Goal: Navigation & Orientation: Find specific page/section

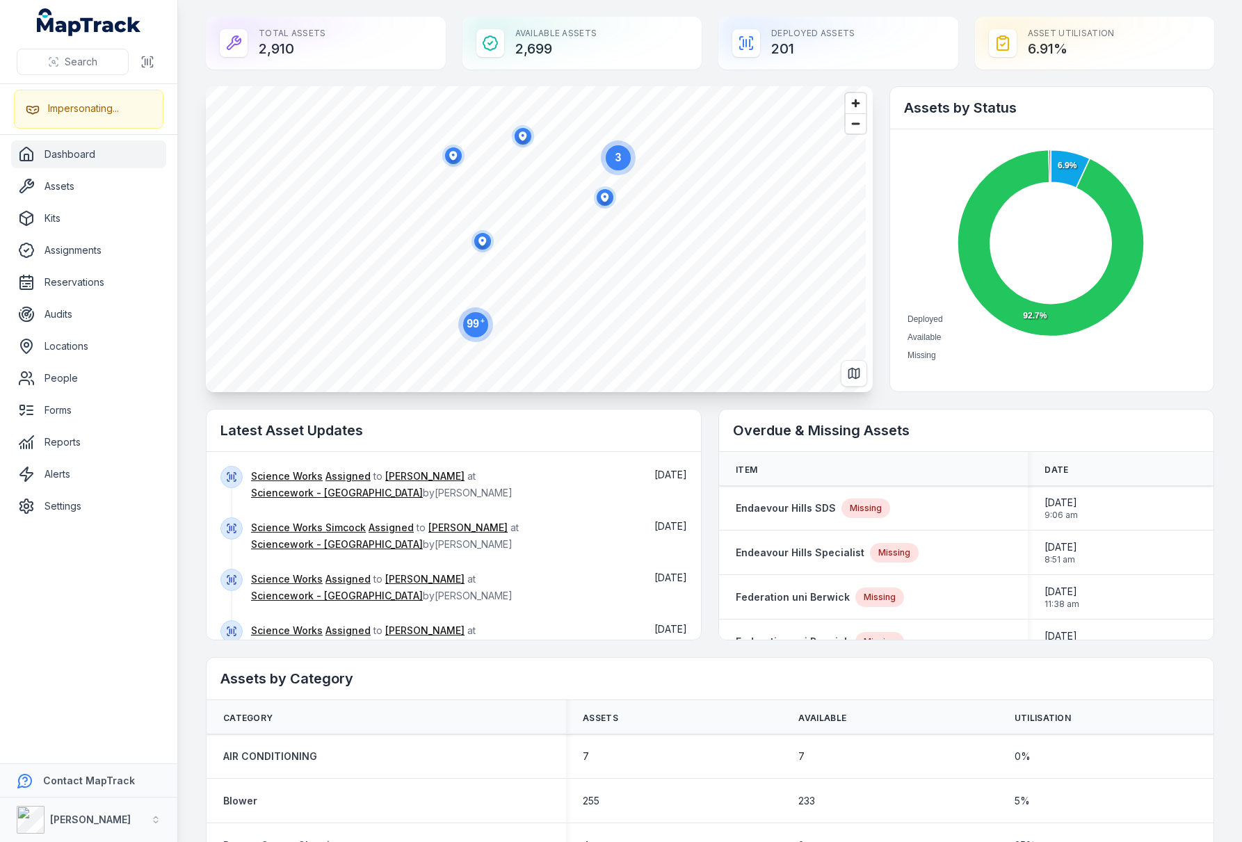
click at [449, 43] on div "Total Assets 2,910 Available Assets 2,699 Deployed Assets 201 Asset utilisation…" at bounding box center [710, 43] width 1009 height 53
click at [486, 242] on icon "button" at bounding box center [483, 241] width 8 height 9
click at [524, 134] on icon "button" at bounding box center [523, 135] width 8 height 9
click at [410, 477] on link "[PERSON_NAME]" at bounding box center [424, 477] width 79 height 14
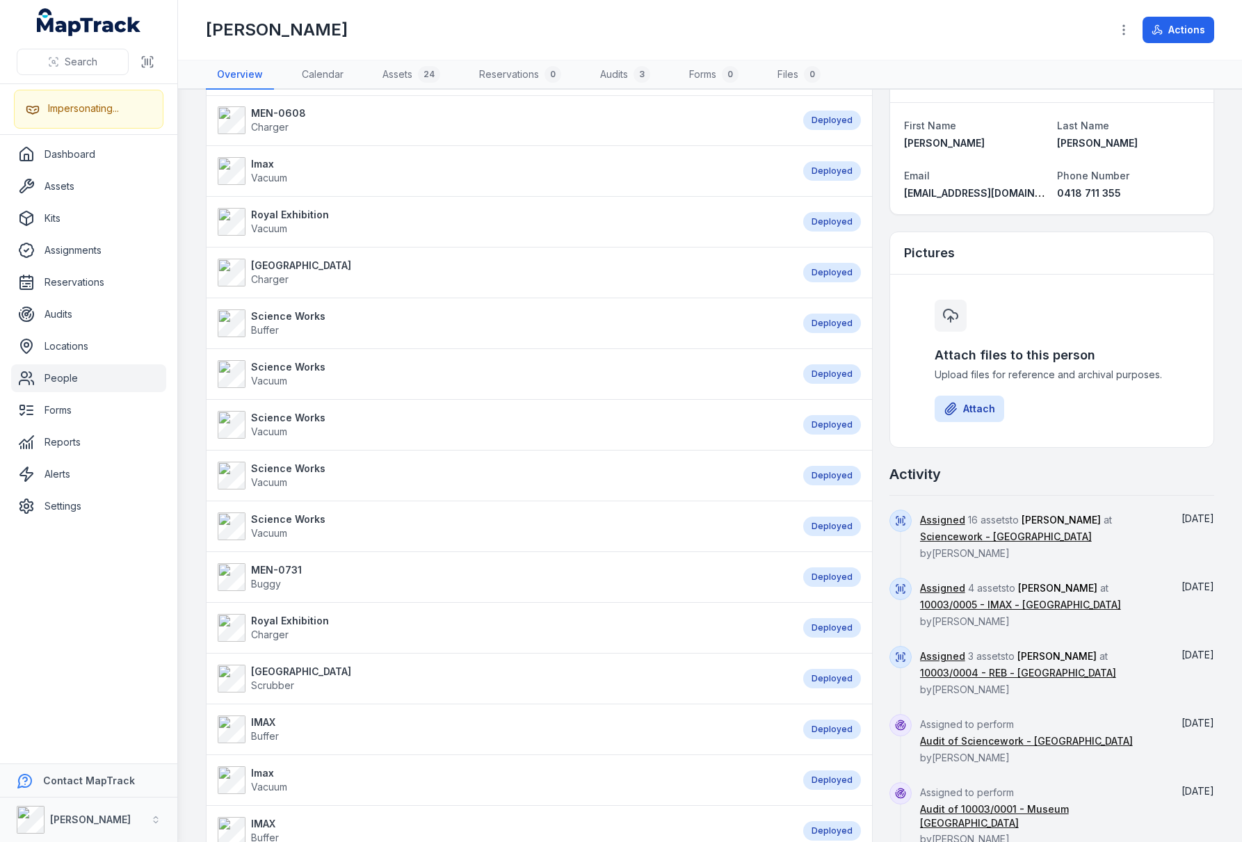
scroll to position [396, 0]
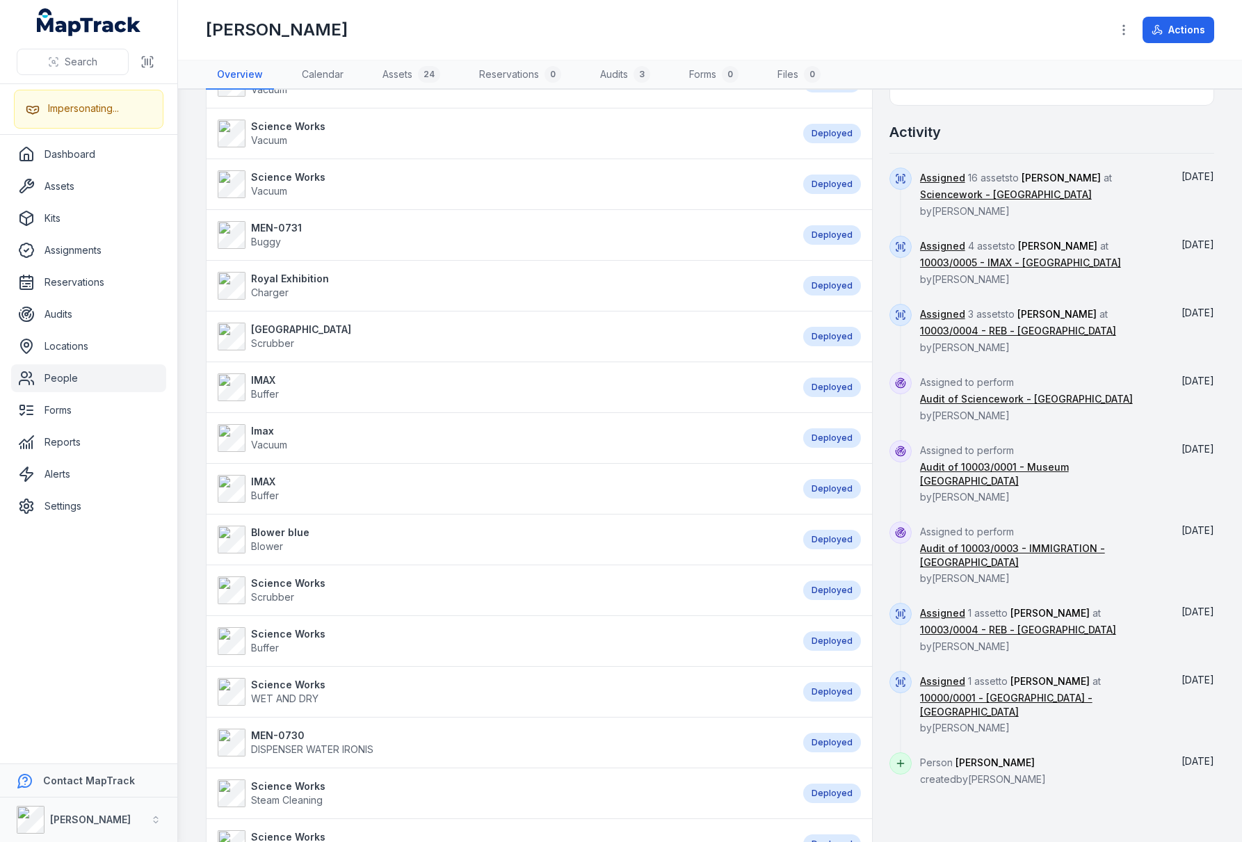
click at [871, 189] on div "Assets 24 MEN-0608 Charger Deployed Imax Vacuum Deployed Royal Exhibition Vacuu…" at bounding box center [710, 452] width 1009 height 1482
click at [997, 190] on link "Sciencework - [GEOGRAPHIC_DATA]" at bounding box center [1006, 195] width 172 height 14
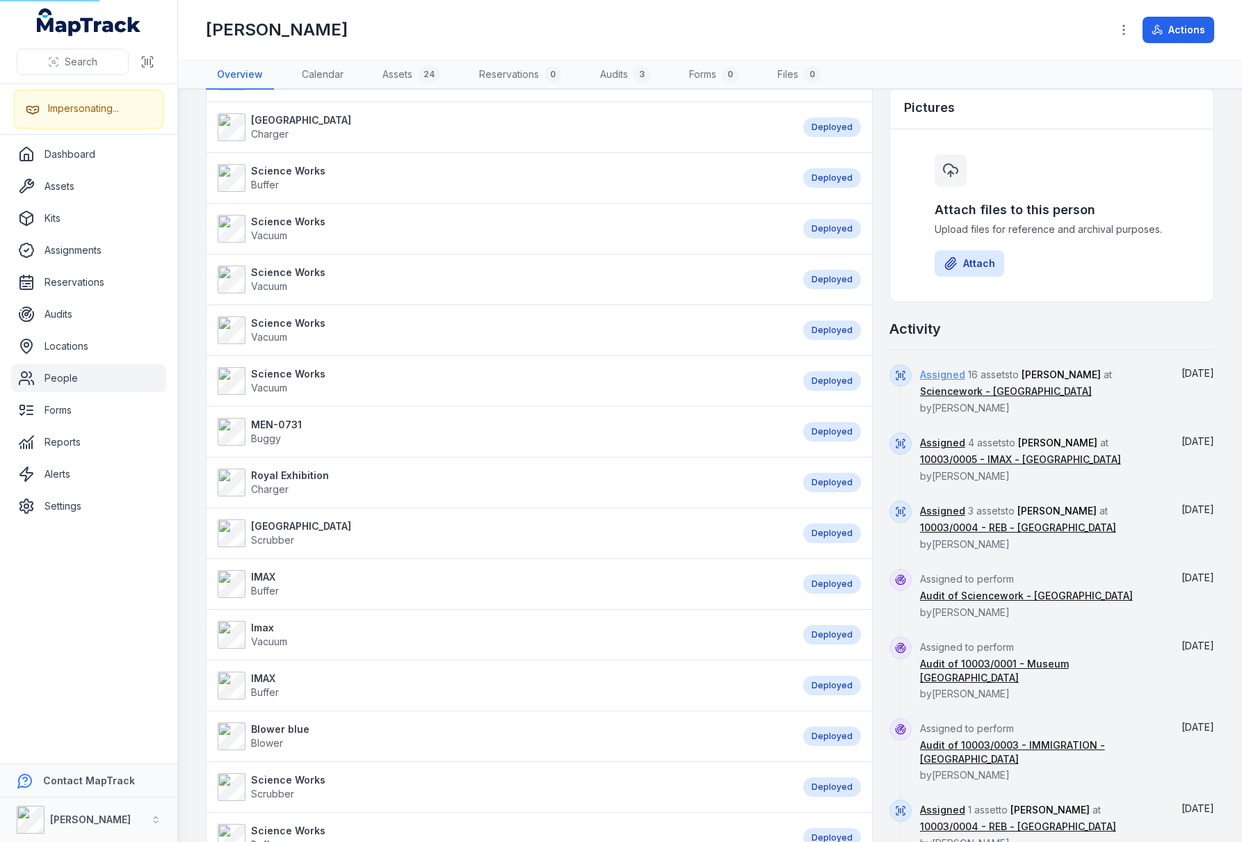
scroll to position [0, 0]
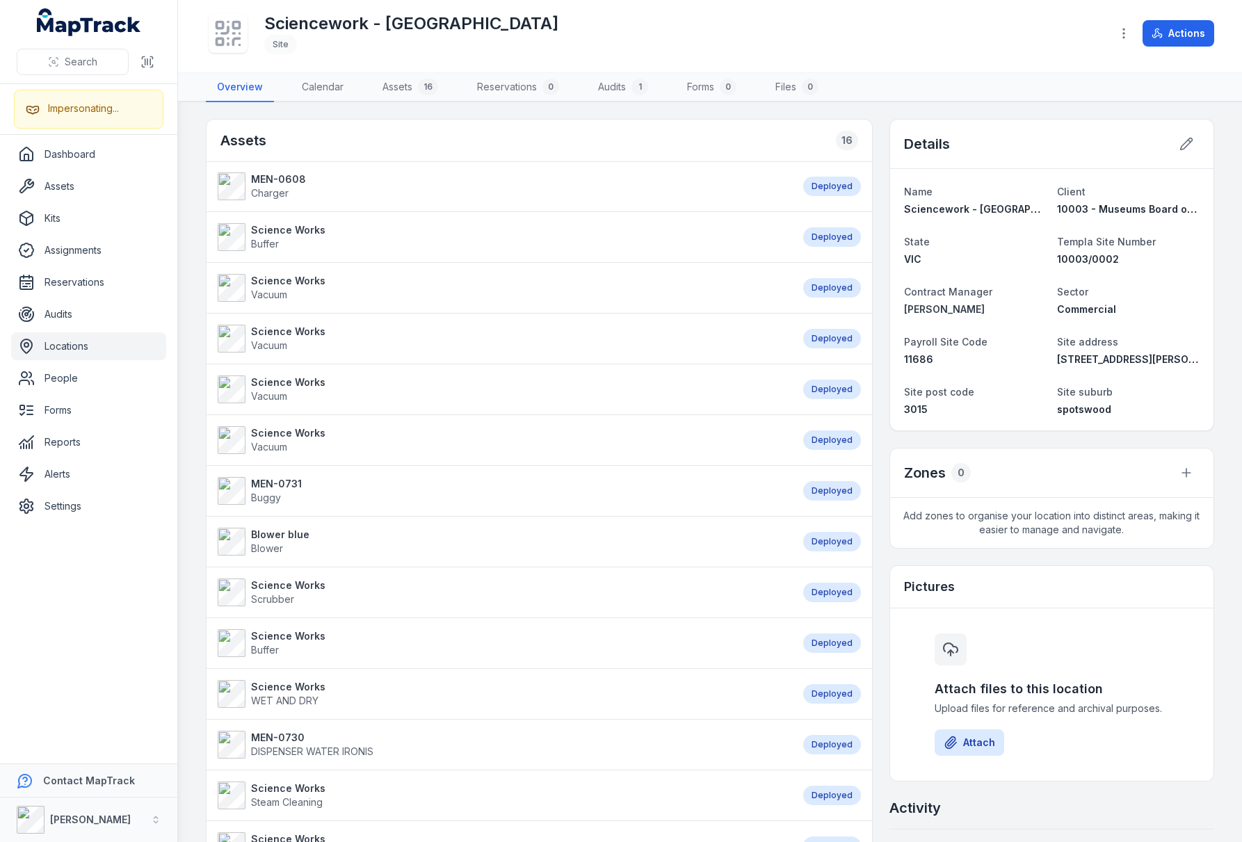
click at [872, 221] on div "Assets 16 MEN-0608 Charger Deployed Science Works Buffer Deployed Science Works…" at bounding box center [710, 671] width 1009 height 1105
click at [873, 184] on div "Assets 16 MEN-0608 Charger Deployed Science Works Buffer Deployed Science Works…" at bounding box center [710, 671] width 1009 height 1105
click at [873, 183] on div "Assets 16 MEN-0608 Charger Deployed Science Works Buffer Deployed Science Works…" at bounding box center [710, 671] width 1009 height 1105
click at [870, 141] on div "Assets 16 MEN-0608 Charger Deployed Science Works Buffer Deployed Science Works…" at bounding box center [710, 671] width 1009 height 1105
click at [627, 147] on div "Assets 16" at bounding box center [540, 141] width 666 height 42
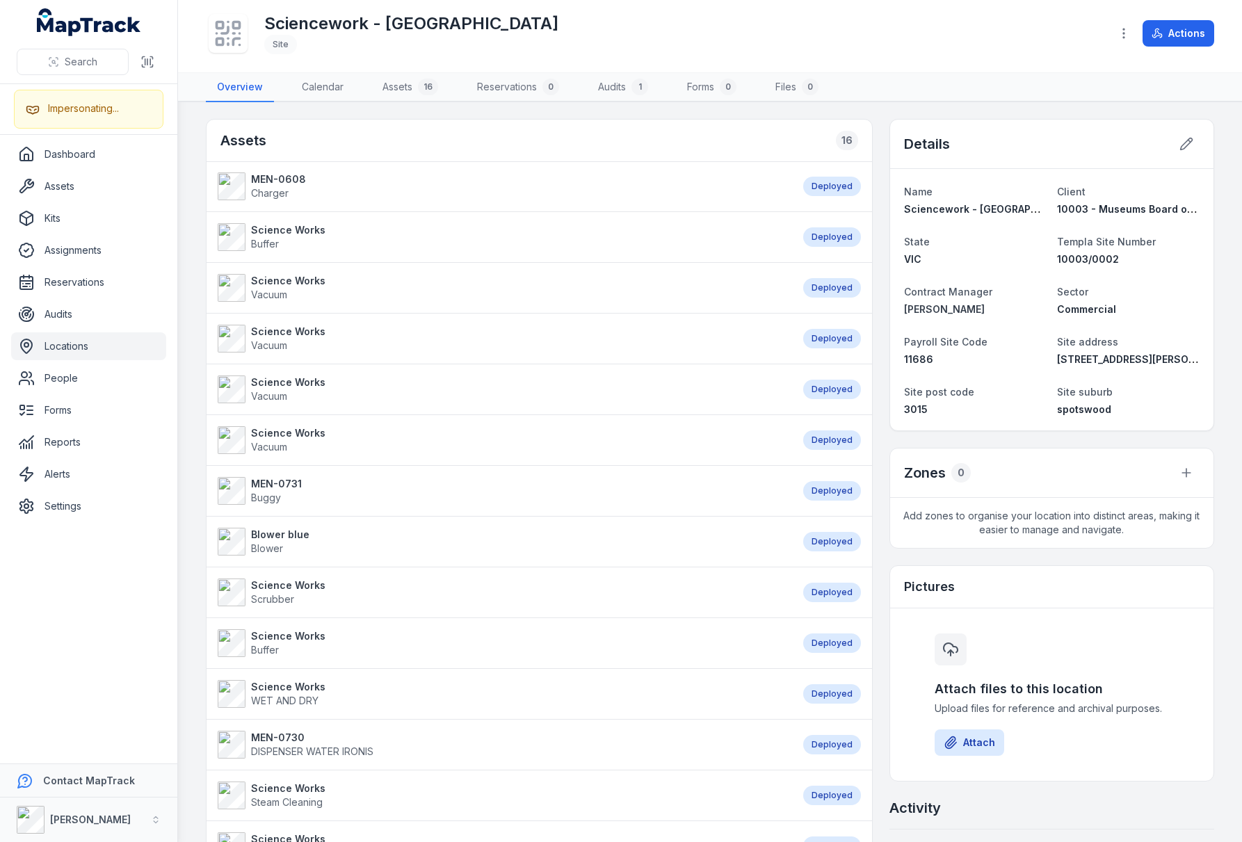
click at [617, 127] on div "Assets 16" at bounding box center [540, 141] width 666 height 42
click at [607, 38] on div "Sciencework - [GEOGRAPHIC_DATA]" at bounding box center [653, 33] width 894 height 45
drag, startPoint x: 518, startPoint y: 22, endPoint x: 286, endPoint y: 22, distance: 232.3
click at [286, 22] on h1 "Sciencework - [GEOGRAPHIC_DATA]" at bounding box center [411, 24] width 294 height 22
click at [339, 25] on h1 "Sciencework - [GEOGRAPHIC_DATA]" at bounding box center [411, 24] width 294 height 22
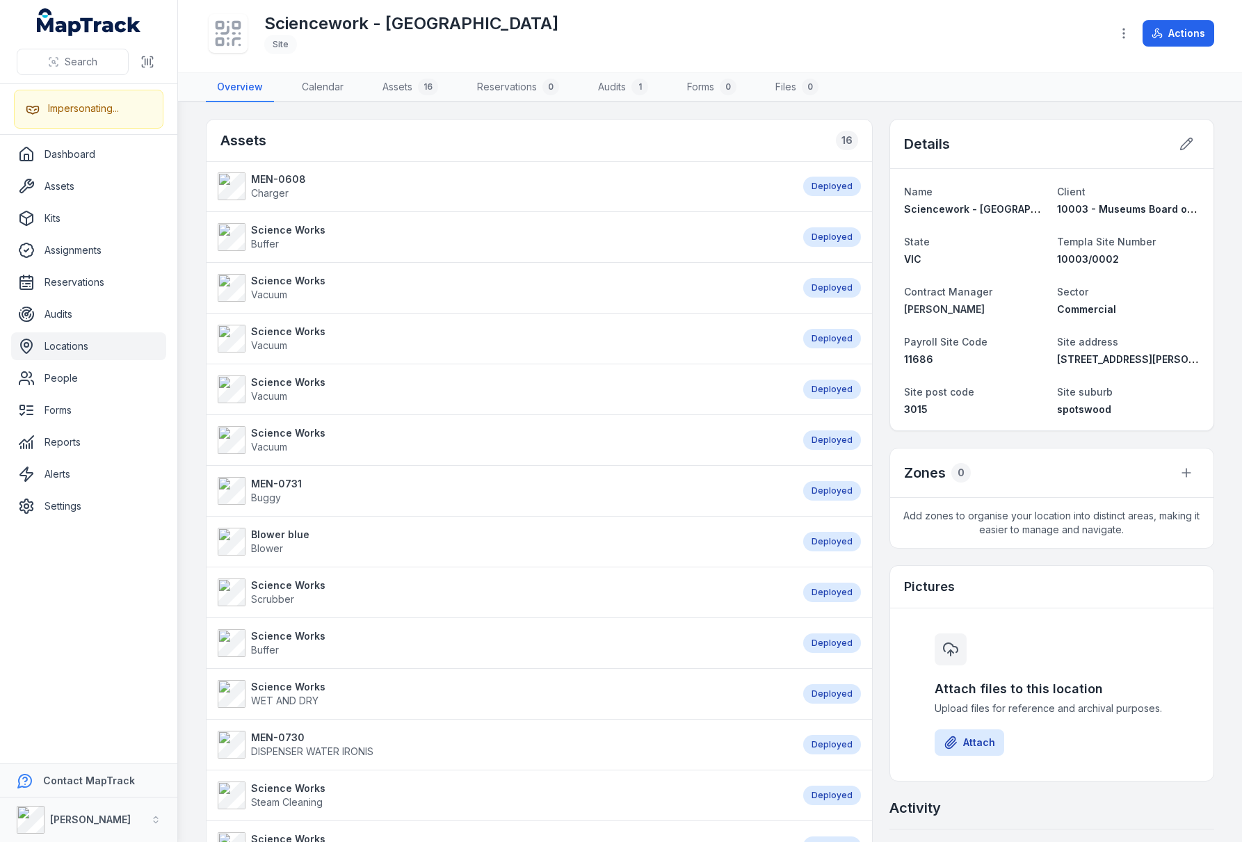
click at [465, 20] on h1 "Sciencework - [GEOGRAPHIC_DATA]" at bounding box center [411, 24] width 294 height 22
click at [559, 22] on div "Sciencework - [GEOGRAPHIC_DATA]" at bounding box center [653, 33] width 894 height 45
click at [262, 144] on h2 "Assets" at bounding box center [244, 140] width 46 height 19
click at [478, 142] on div "Assets 16" at bounding box center [540, 141] width 666 height 42
click at [479, 134] on div "Assets 16" at bounding box center [540, 141] width 666 height 42
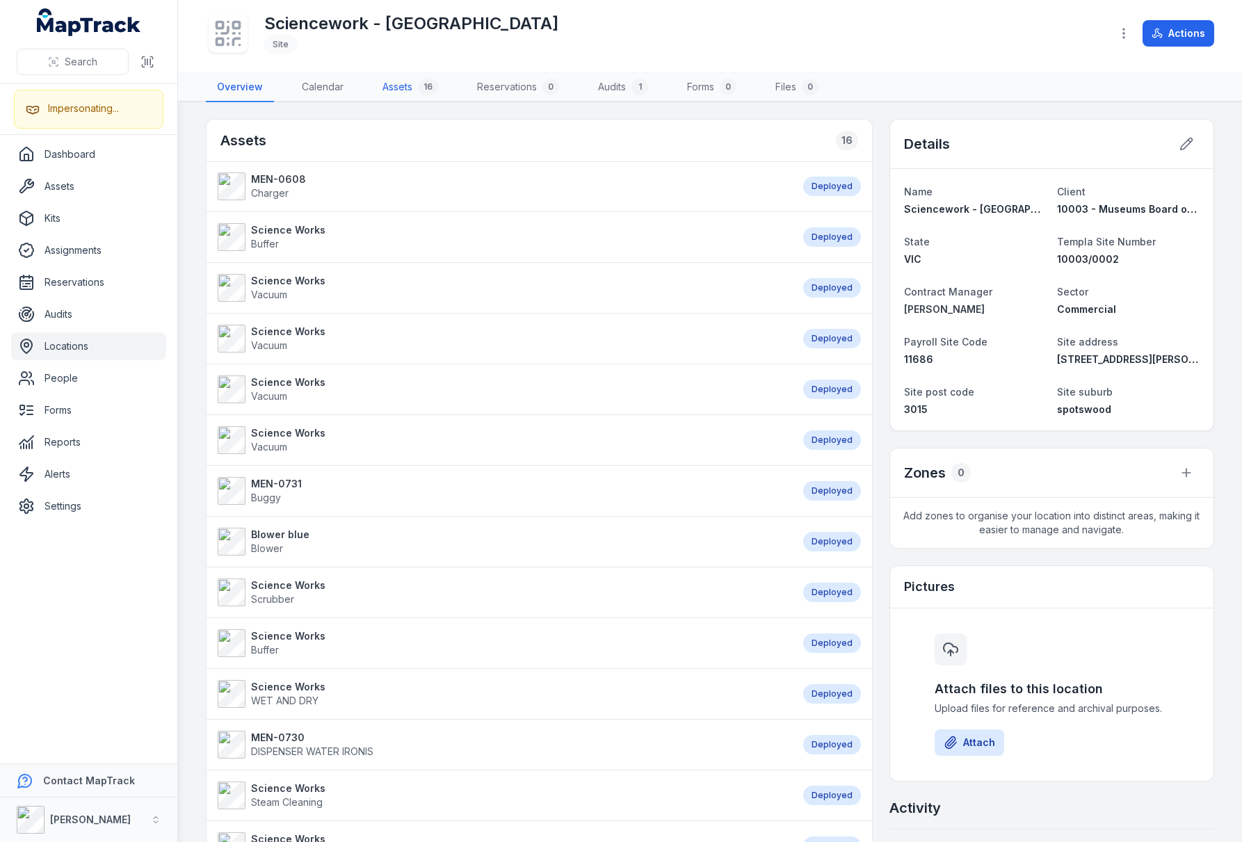
click at [408, 92] on link "Assets 16" at bounding box center [410, 87] width 78 height 29
click at [497, 24] on h1 "Sciencework - [GEOGRAPHIC_DATA]" at bounding box center [411, 24] width 294 height 22
click at [509, 23] on h1 "Sciencework - [GEOGRAPHIC_DATA]" at bounding box center [411, 24] width 294 height 22
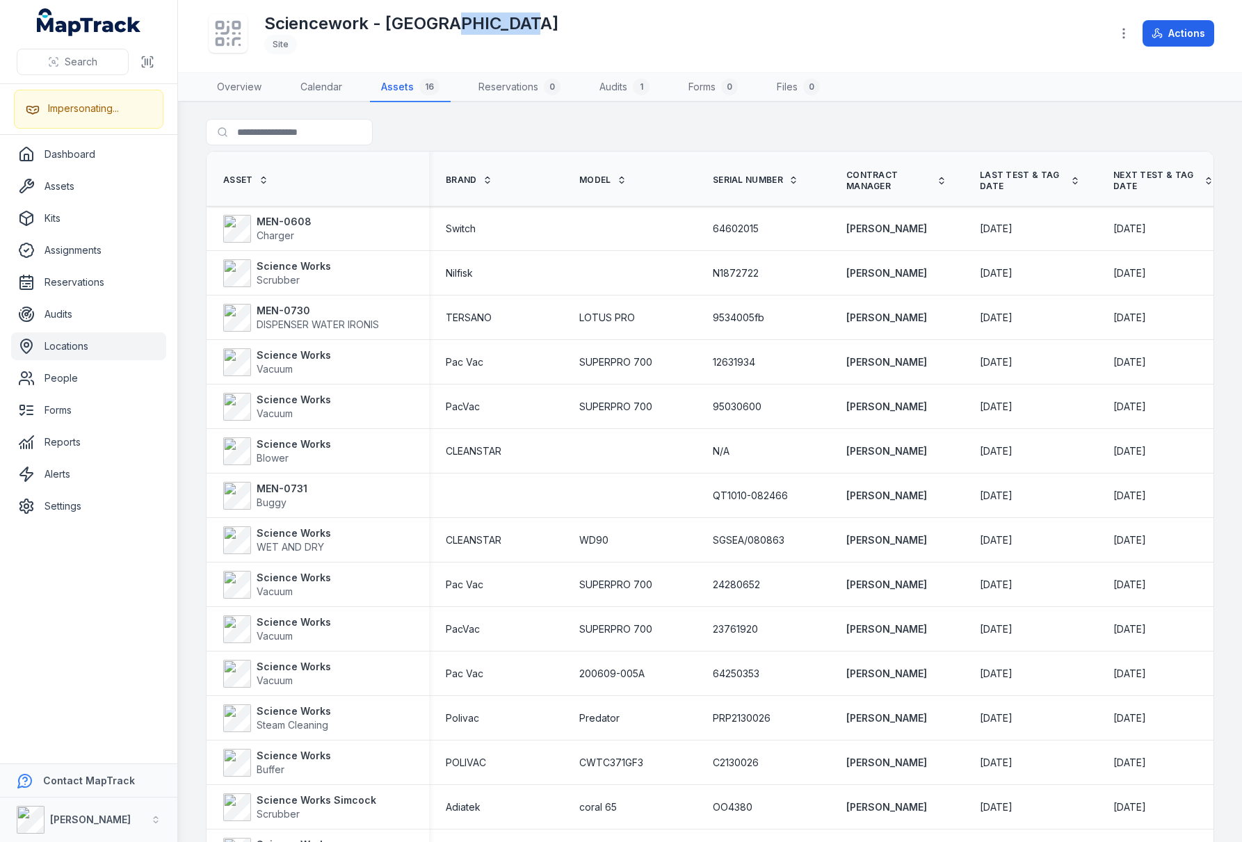
click at [568, 22] on div "Sciencework - [GEOGRAPHIC_DATA]" at bounding box center [653, 33] width 894 height 45
click at [614, 24] on div "Sciencework - [GEOGRAPHIC_DATA]" at bounding box center [653, 33] width 894 height 45
click at [701, 20] on div "Sciencework - [GEOGRAPHIC_DATA]" at bounding box center [653, 33] width 894 height 45
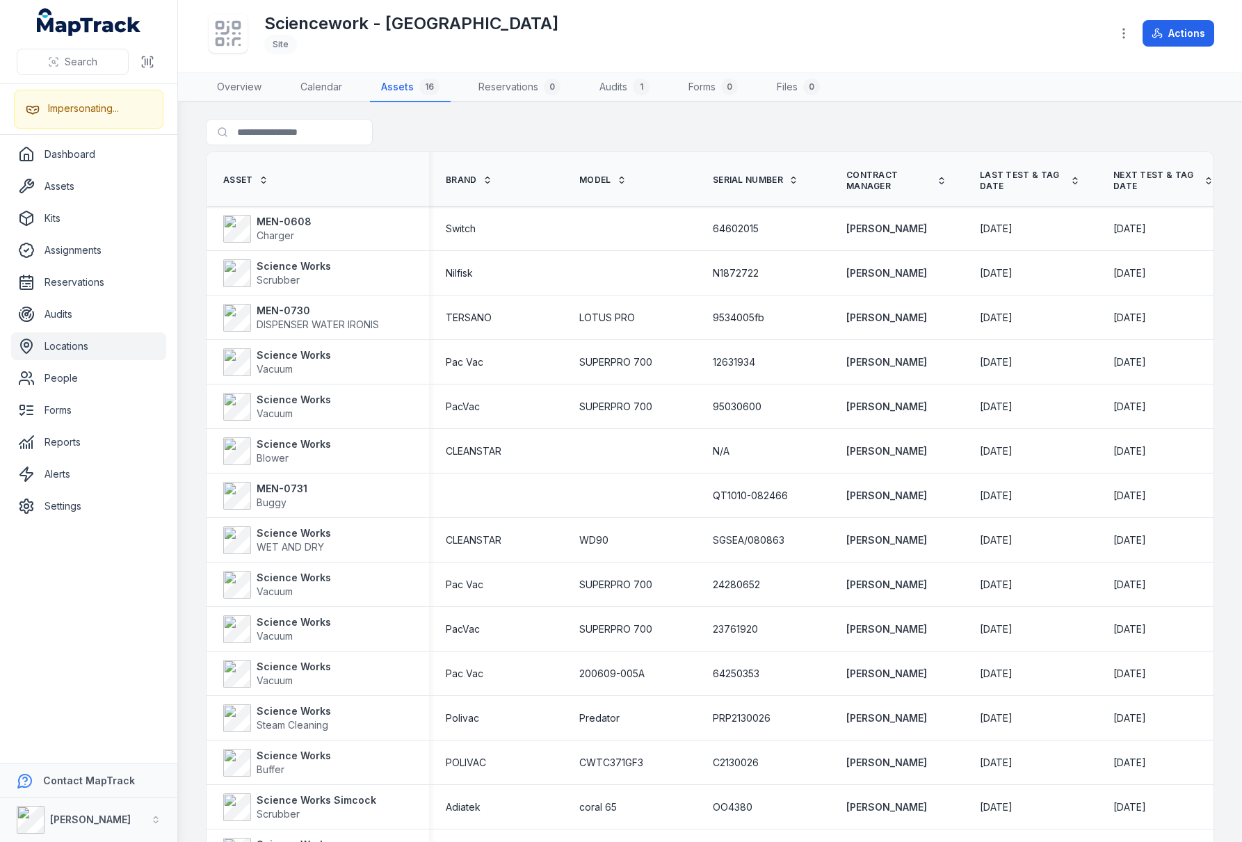
click at [701, 20] on div "Sciencework - [GEOGRAPHIC_DATA]" at bounding box center [653, 33] width 894 height 45
click at [620, 19] on div "Sciencework - [GEOGRAPHIC_DATA]" at bounding box center [653, 33] width 894 height 45
click at [600, 126] on div "Search for assets" at bounding box center [710, 135] width 1009 height 32
click at [401, 129] on div at bounding box center [317, 132] width 223 height 26
click at [488, 119] on div "Search for assets" at bounding box center [710, 135] width 1009 height 32
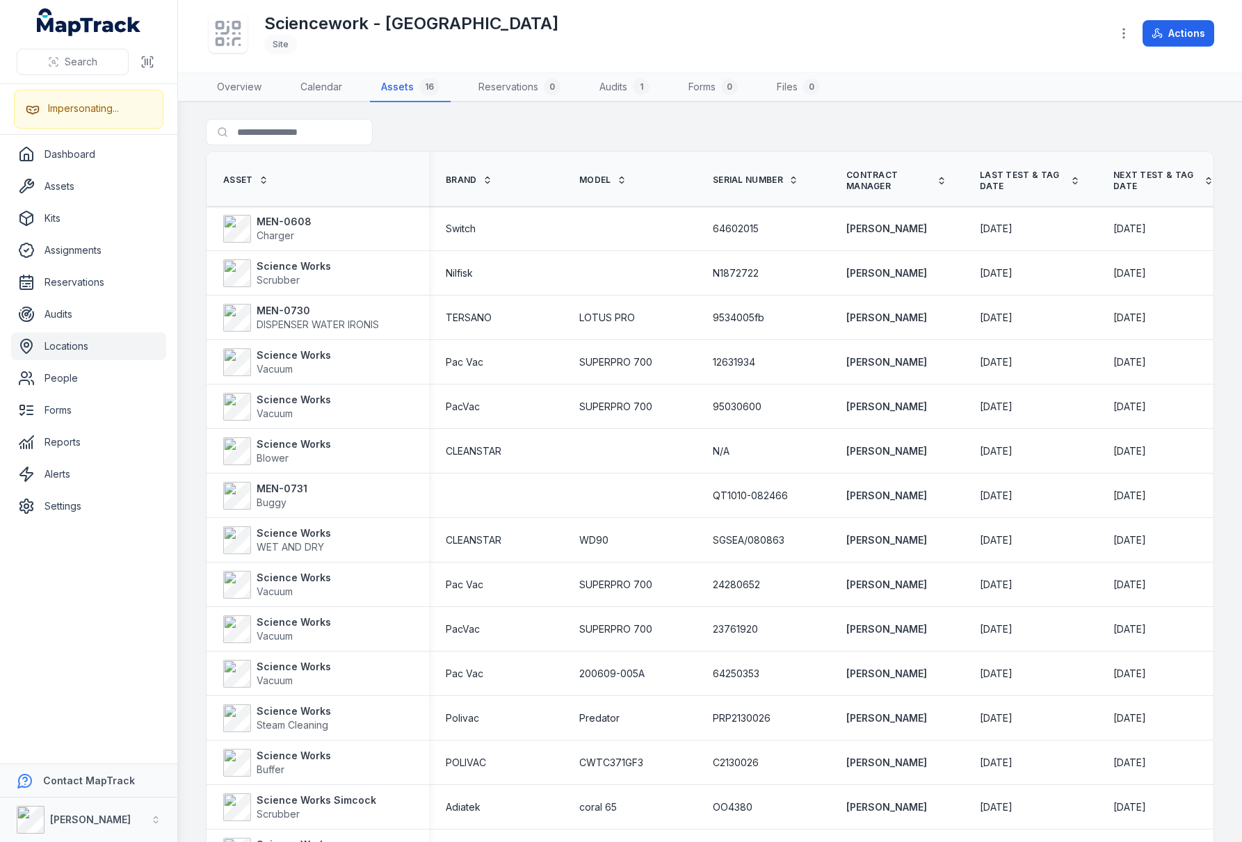
click at [488, 119] on div "Search for assets" at bounding box center [710, 135] width 1009 height 32
click at [520, 132] on div "Search for assets" at bounding box center [710, 135] width 1009 height 32
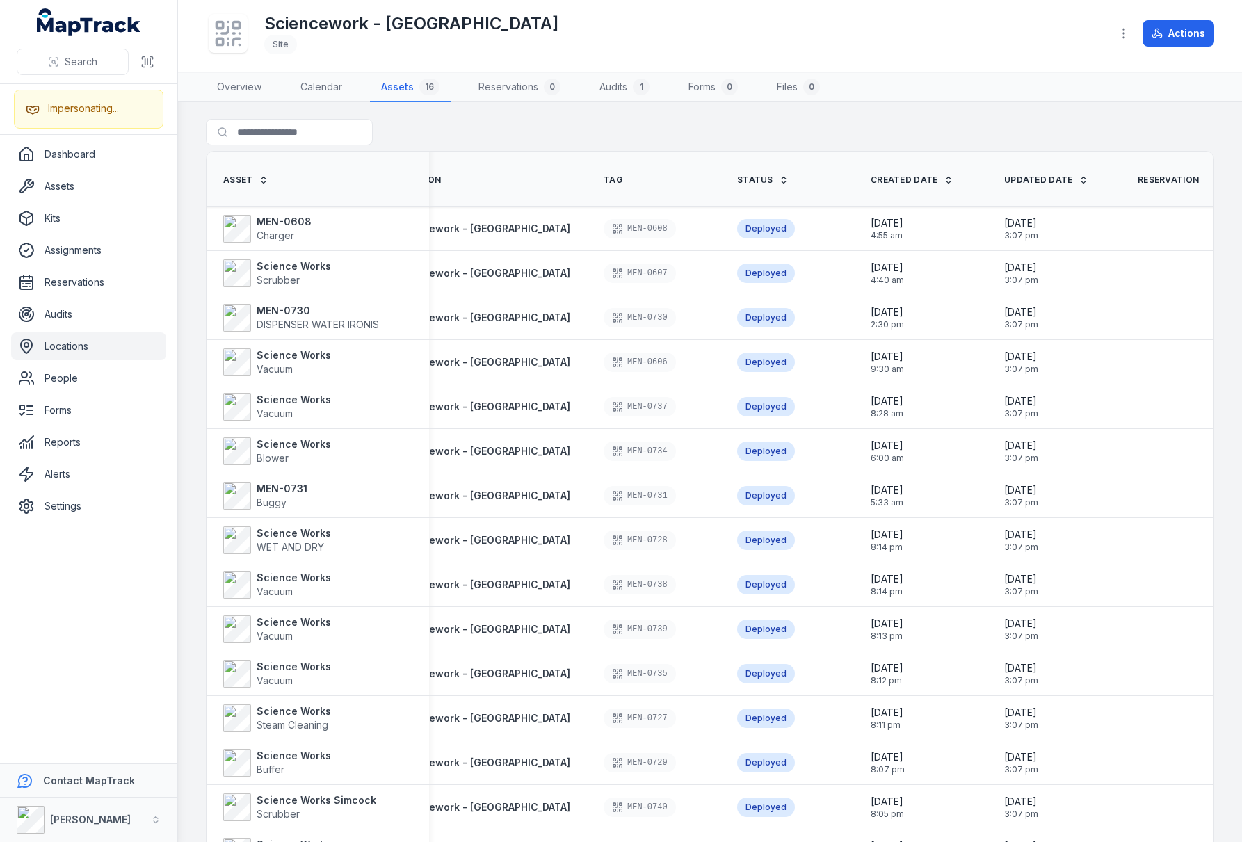
click at [698, 129] on div "Search for assets" at bounding box center [710, 135] width 1009 height 32
click at [381, 125] on div at bounding box center [317, 132] width 223 height 26
click at [393, 54] on div "Sciencework - [GEOGRAPHIC_DATA]" at bounding box center [653, 33] width 894 height 45
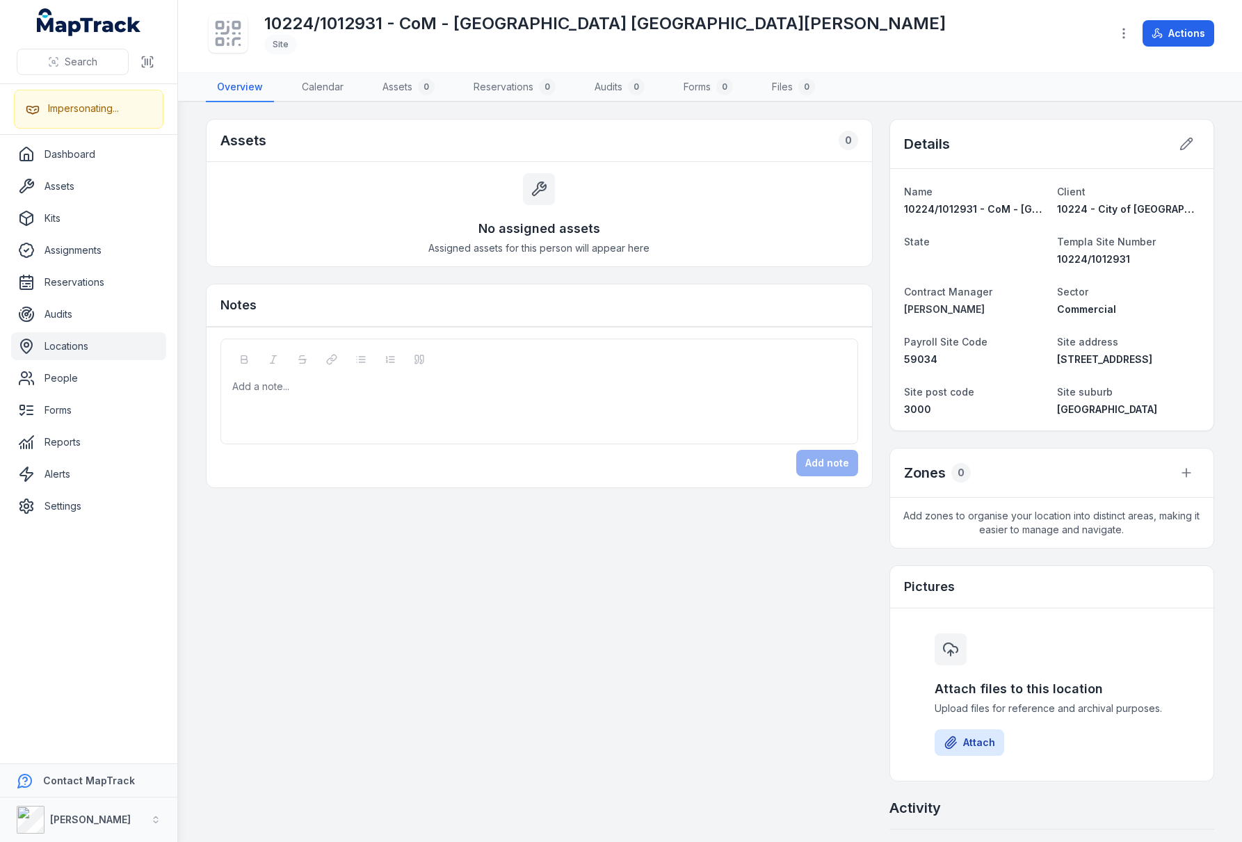
click at [516, 138] on div "Assets 0" at bounding box center [540, 141] width 666 height 42
click at [500, 146] on div "Assets 0" at bounding box center [540, 141] width 666 height 42
click at [499, 138] on div "Assets 0" at bounding box center [540, 141] width 666 height 42
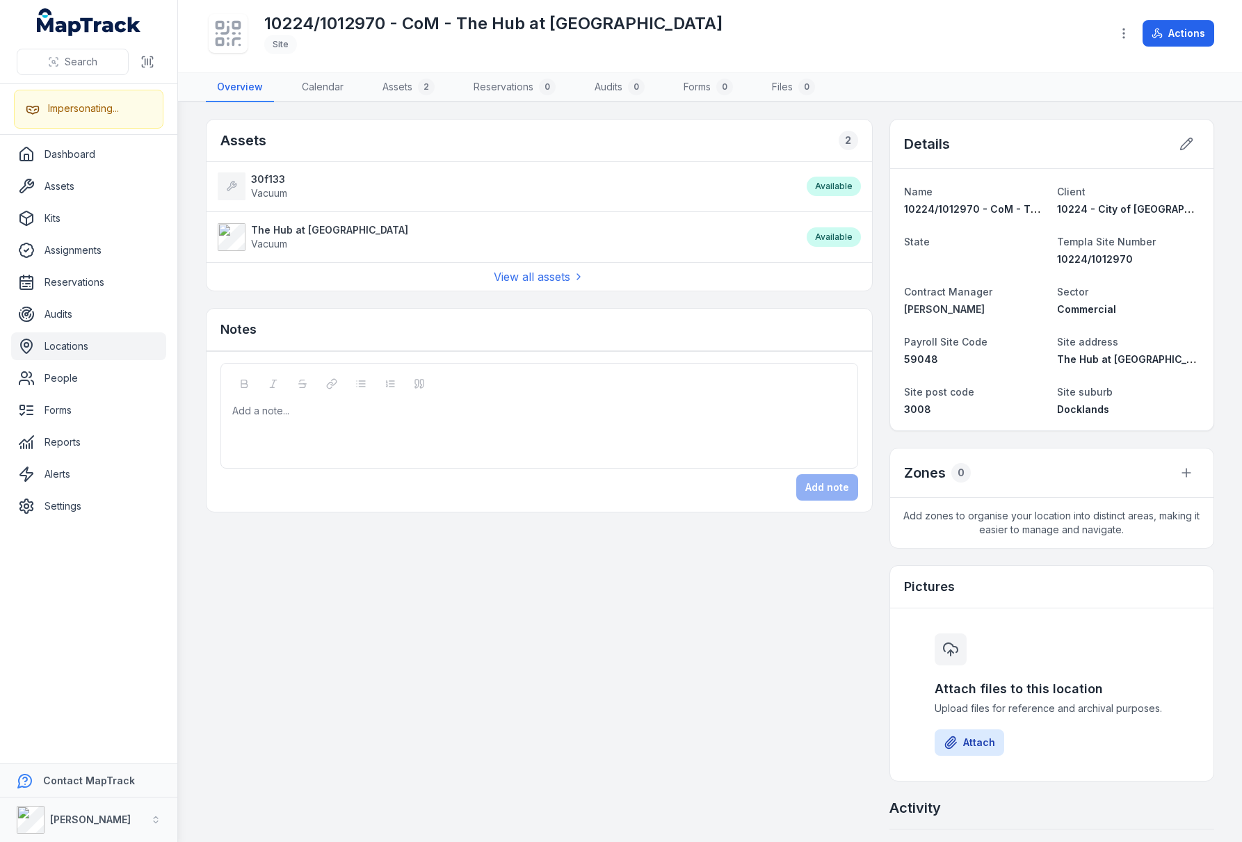
click at [605, 646] on div "Assets 2 30f133 Vacuum Available The Hub at Docklands Vacuum Available View all…" at bounding box center [710, 499] width 1009 height 760
click at [604, 643] on div "Assets 2 30f133 Vacuum Available The Hub at Docklands Vacuum Available View all…" at bounding box center [710, 499] width 1009 height 760
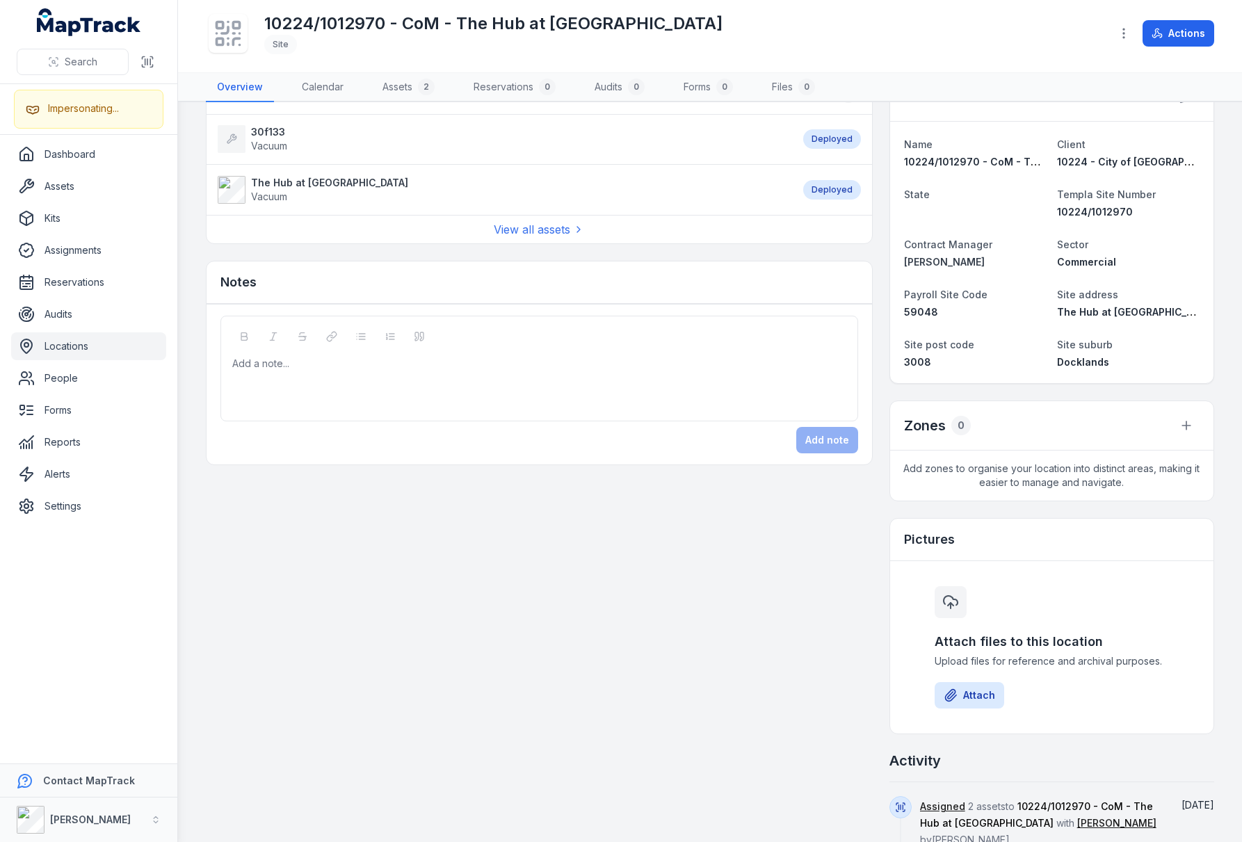
scroll to position [121, 0]
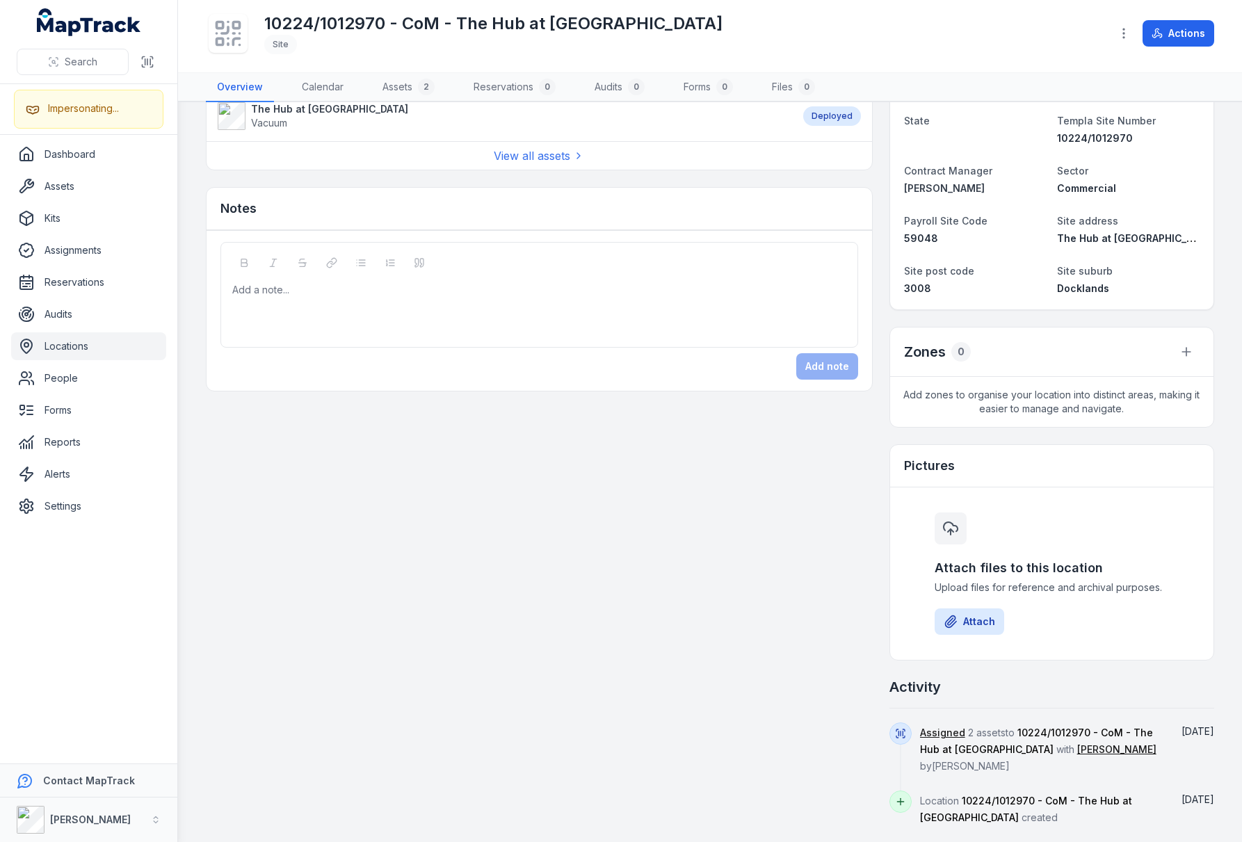
click at [757, 594] on div "Assets 2 30f133 Vacuum Deployed The Hub at Docklands Vacuum Deployed View all a…" at bounding box center [710, 412] width 1009 height 828
click at [683, 587] on div "Assets 2 30f133 Vacuum Deployed The Hub at Docklands Vacuum Deployed View all a…" at bounding box center [710, 412] width 1009 height 828
click at [639, 583] on div "Assets 2 30f133 Vacuum Deployed The Hub at Docklands Vacuum Deployed View all a…" at bounding box center [710, 412] width 1009 height 828
click at [259, 564] on div "Assets 2 30f133 Vacuum Deployed The Hub at Docklands Vacuum Deployed View all a…" at bounding box center [710, 412] width 1009 height 828
click at [56, 150] on link "Dashboard" at bounding box center [88, 155] width 155 height 28
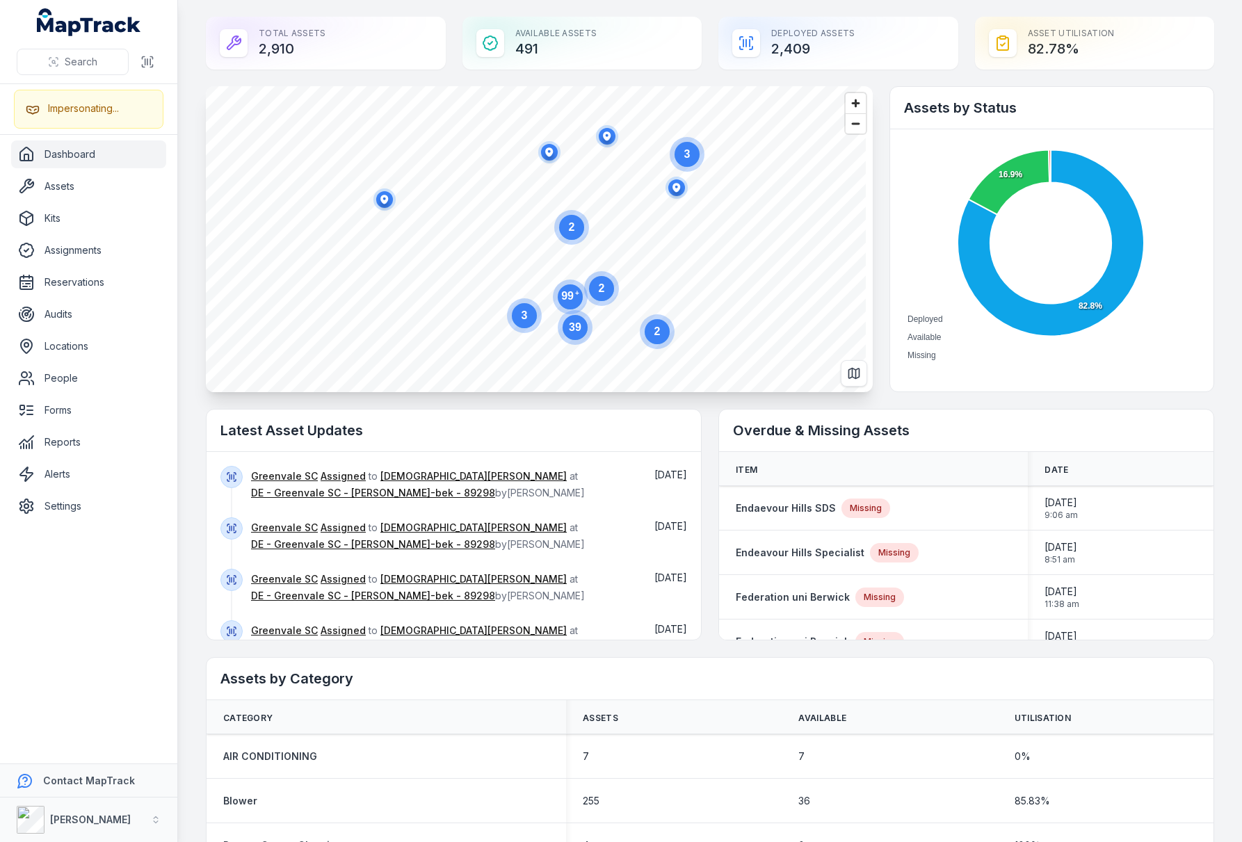
click at [707, 45] on div "Total Assets 2,910 Available Assets 491 Deployed Assets 2,409 Asset utilisation…" at bounding box center [710, 43] width 1009 height 53
click at [449, 39] on div "Total Assets 2,910 Available Assets 491 Deployed Assets 2,409 Asset utilisation…" at bounding box center [710, 43] width 1009 height 53
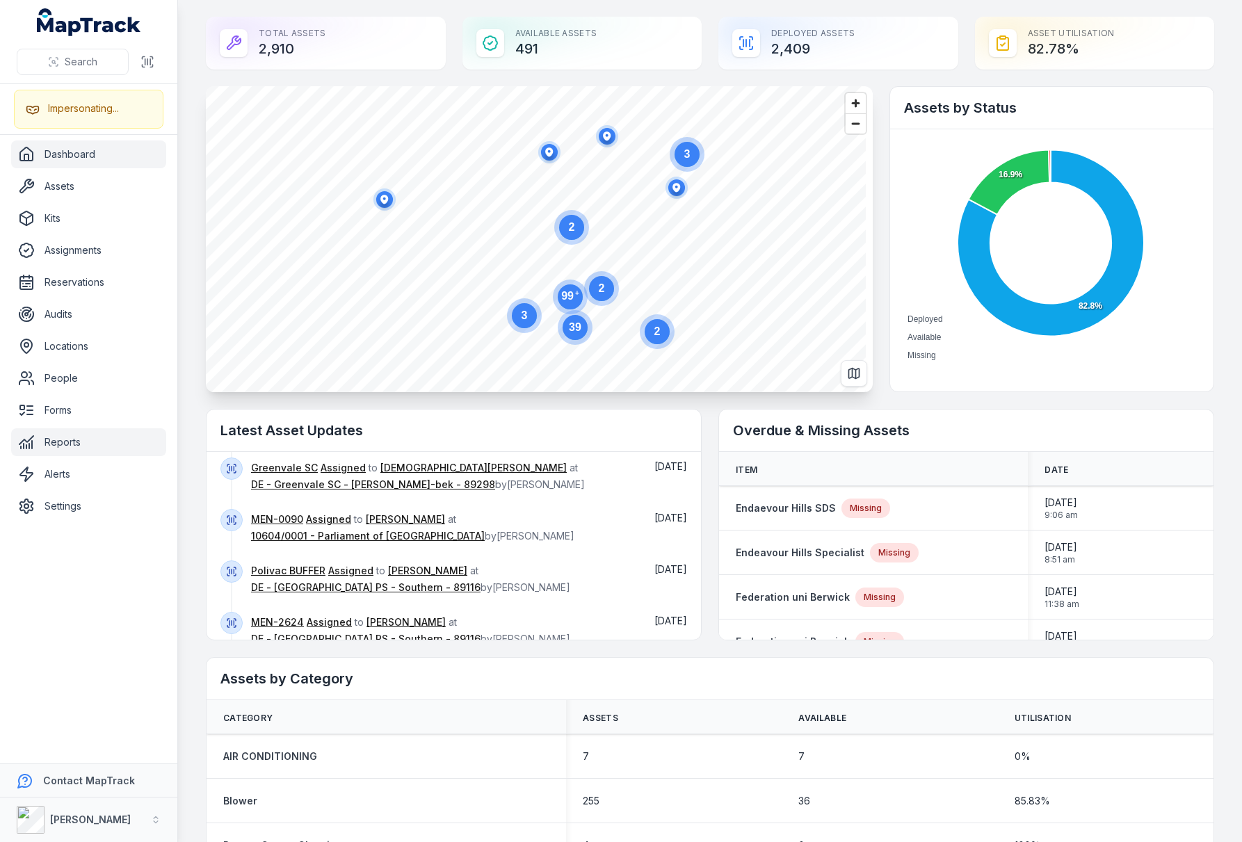
click at [71, 450] on link "Reports" at bounding box center [88, 442] width 155 height 28
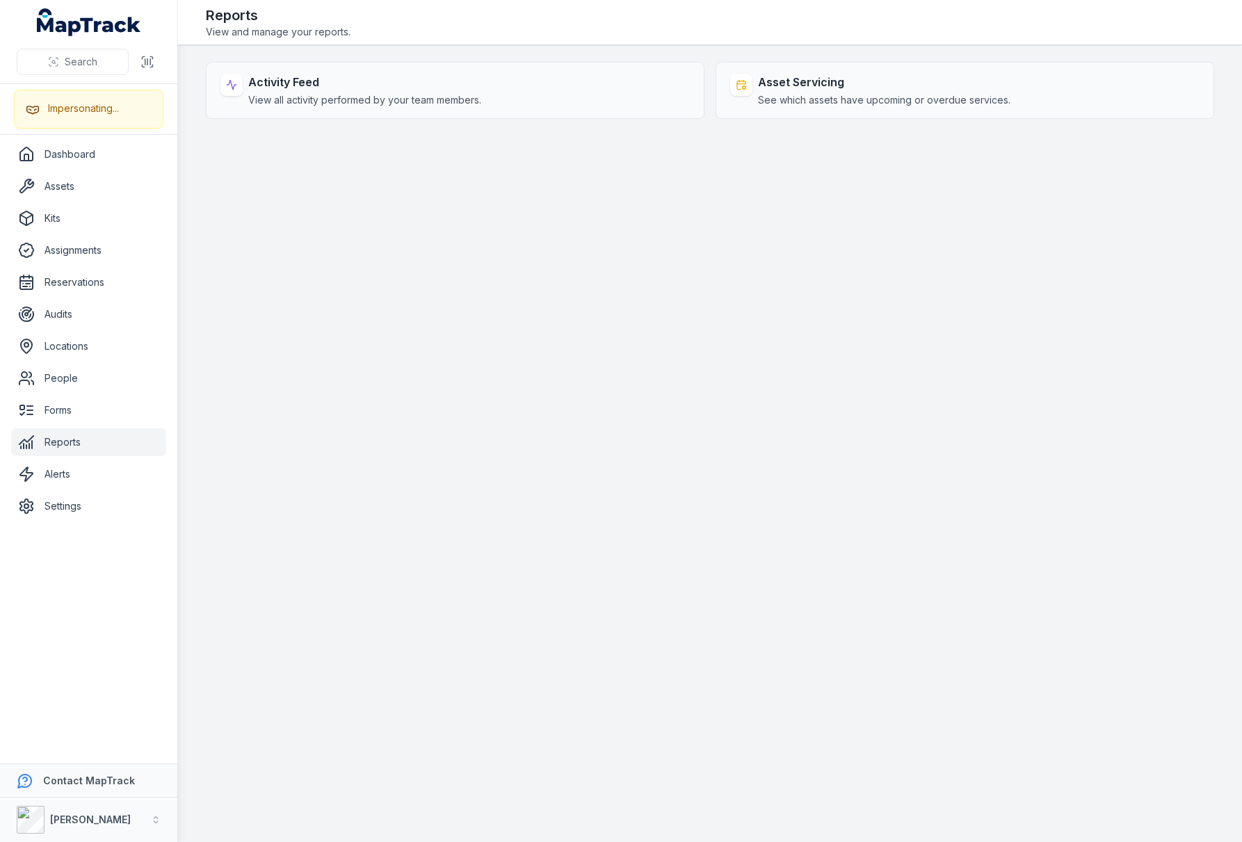
click at [658, 392] on main "Activity Feed View all activity performed by your team members. Asset Servicing…" at bounding box center [710, 443] width 1064 height 797
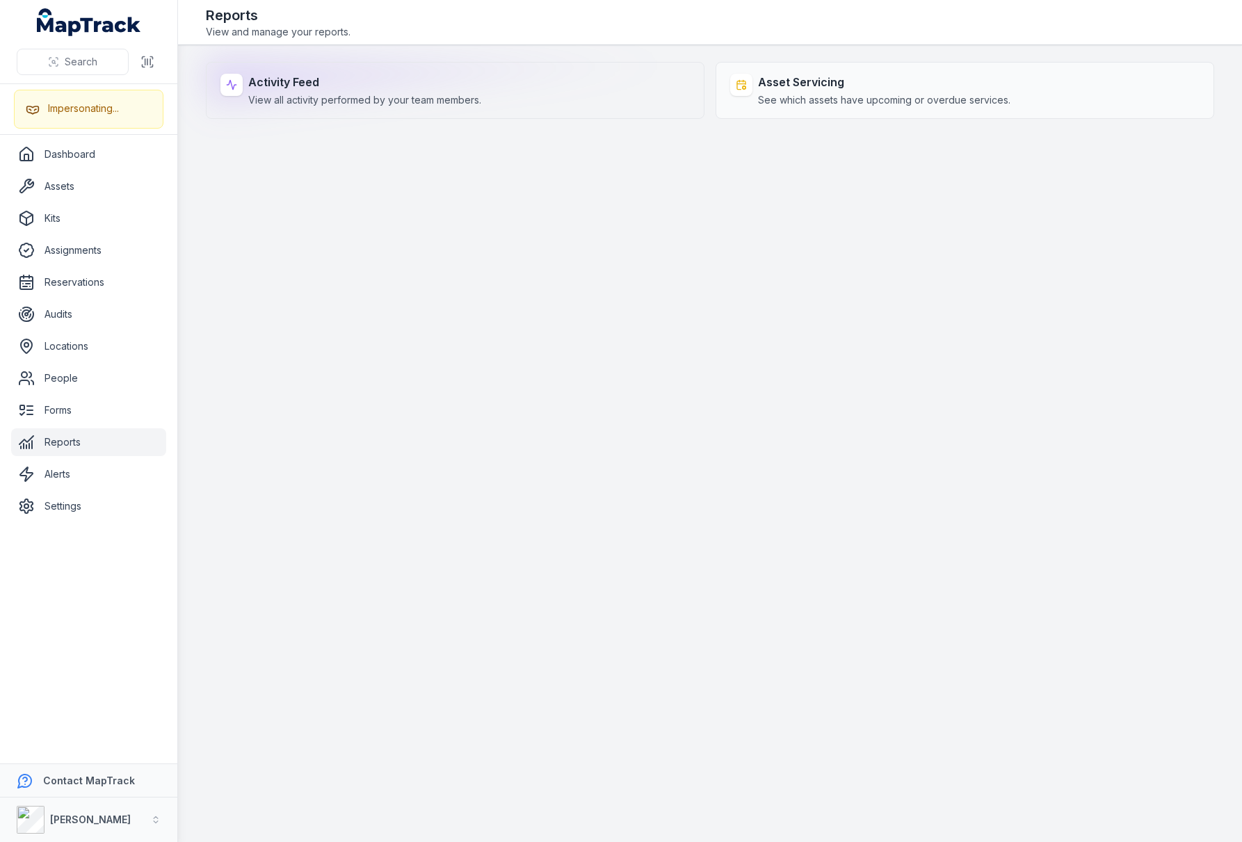
click at [467, 90] on div "Activity Feed View all activity performed by your team members." at bounding box center [364, 90] width 233 height 33
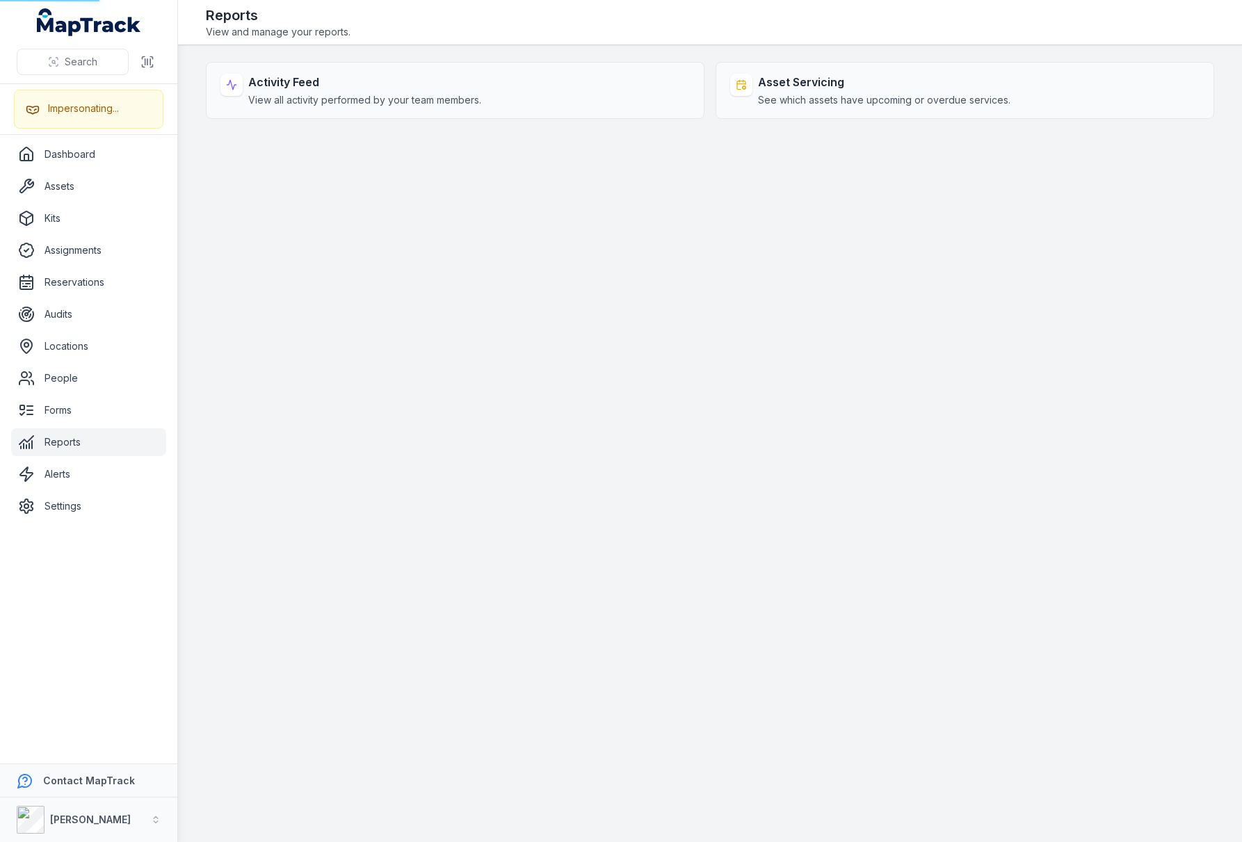
click at [479, 34] on div "Reports View and manage your reports." at bounding box center [710, 22] width 1009 height 33
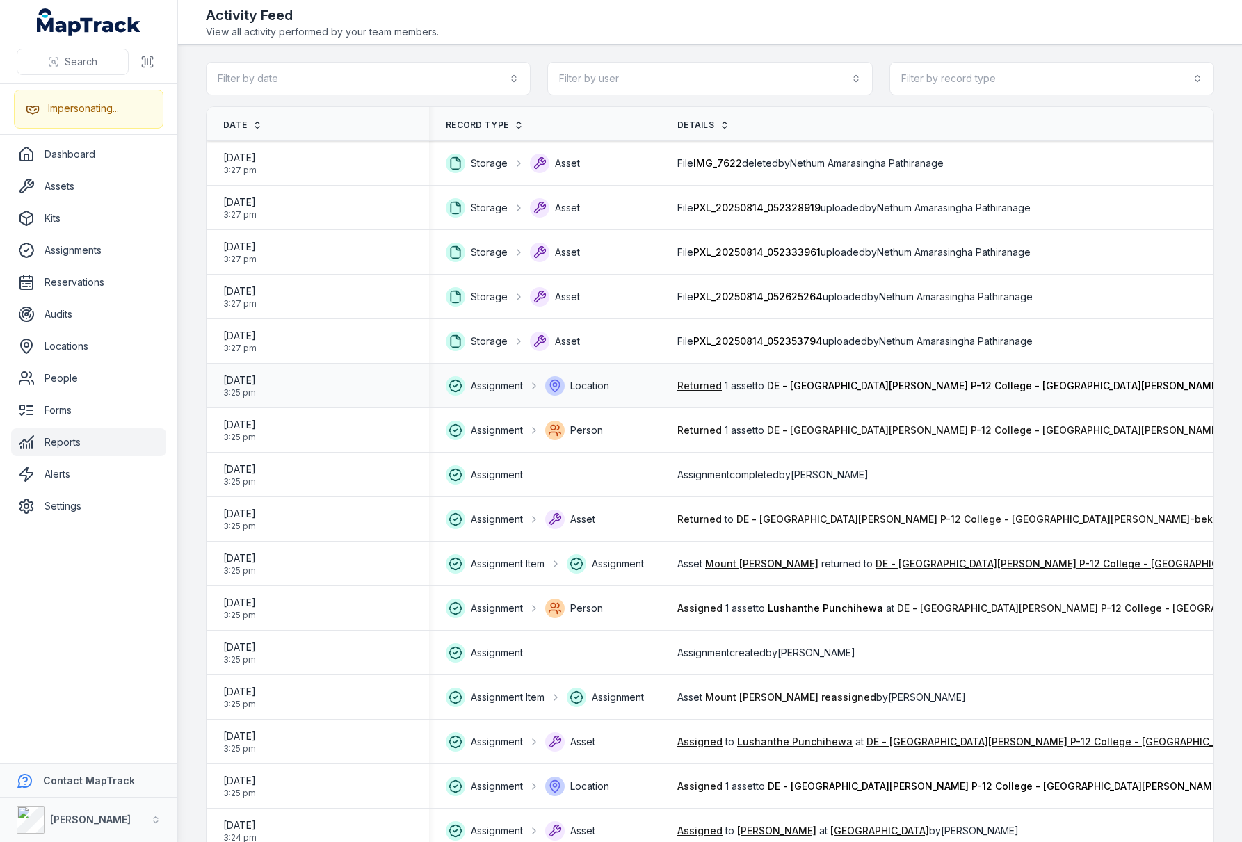
click at [644, 390] on div "Assignment Location" at bounding box center [545, 385] width 198 height 19
click at [191, 805] on main "Filter by date Filter by user Filter by record type Date Record Type Details Us…" at bounding box center [710, 443] width 1064 height 797
click at [78, 148] on link "Dashboard" at bounding box center [88, 155] width 155 height 28
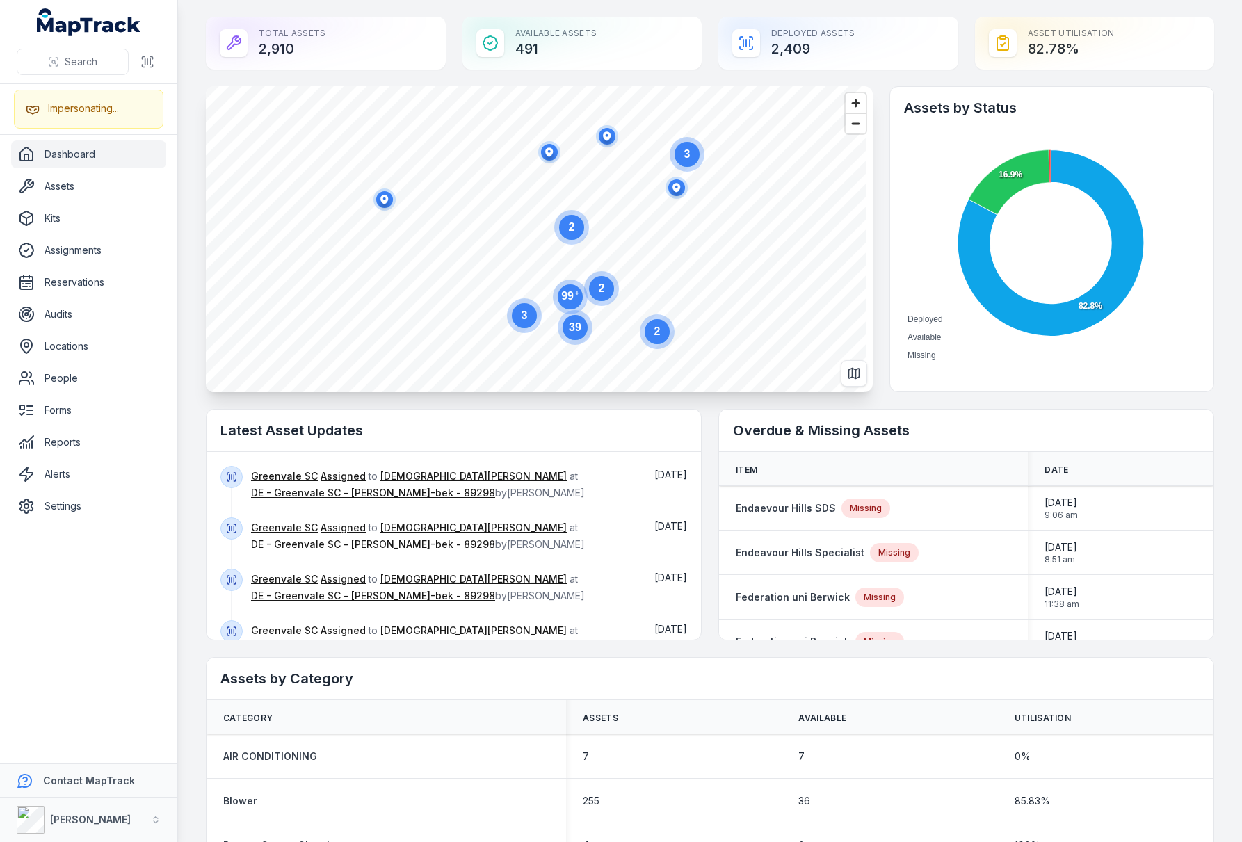
click at [195, 65] on main "Total Assets 2,910 Available Assets 491 Deployed Assets 2,409 Asset utilisation…" at bounding box center [710, 421] width 1064 height 842
click at [574, 301] on circle at bounding box center [570, 296] width 25 height 25
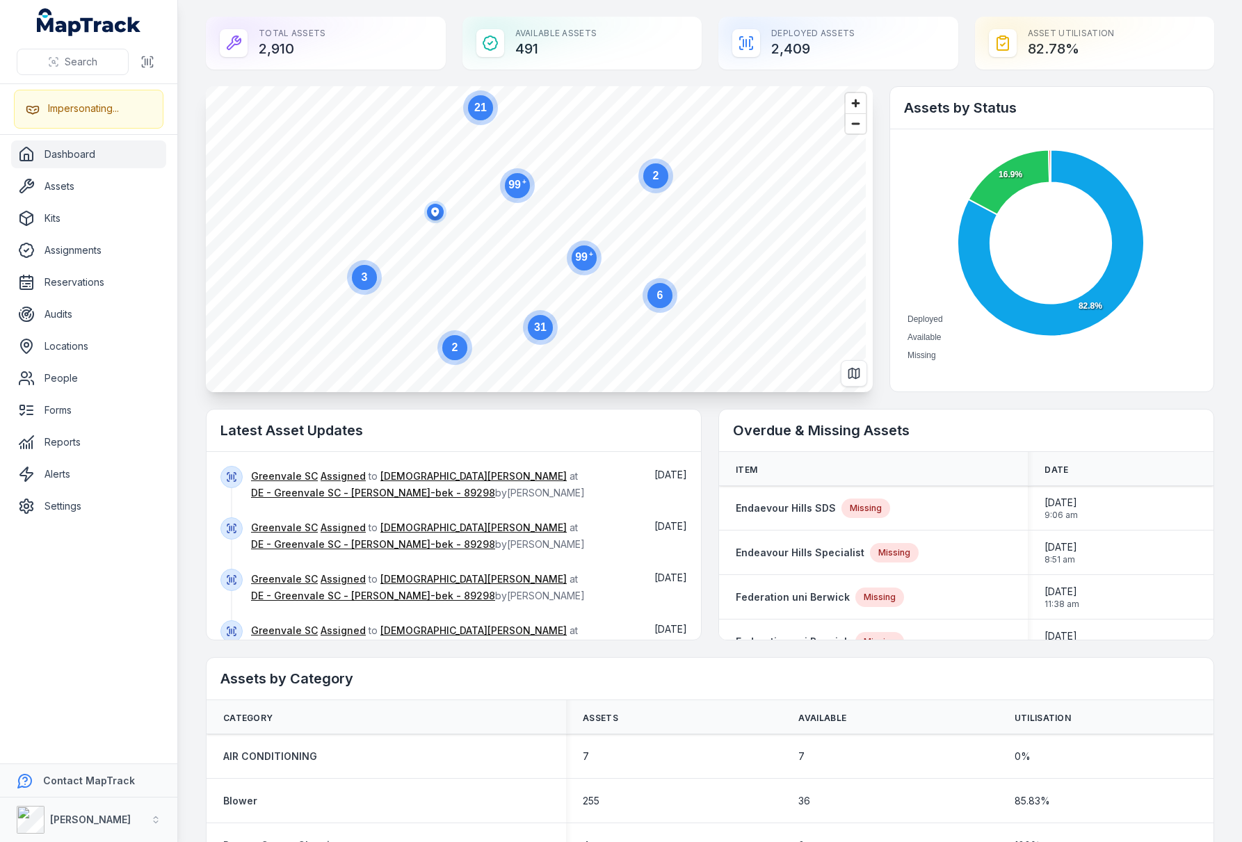
click at [454, 353] on text "2" at bounding box center [455, 348] width 6 height 12
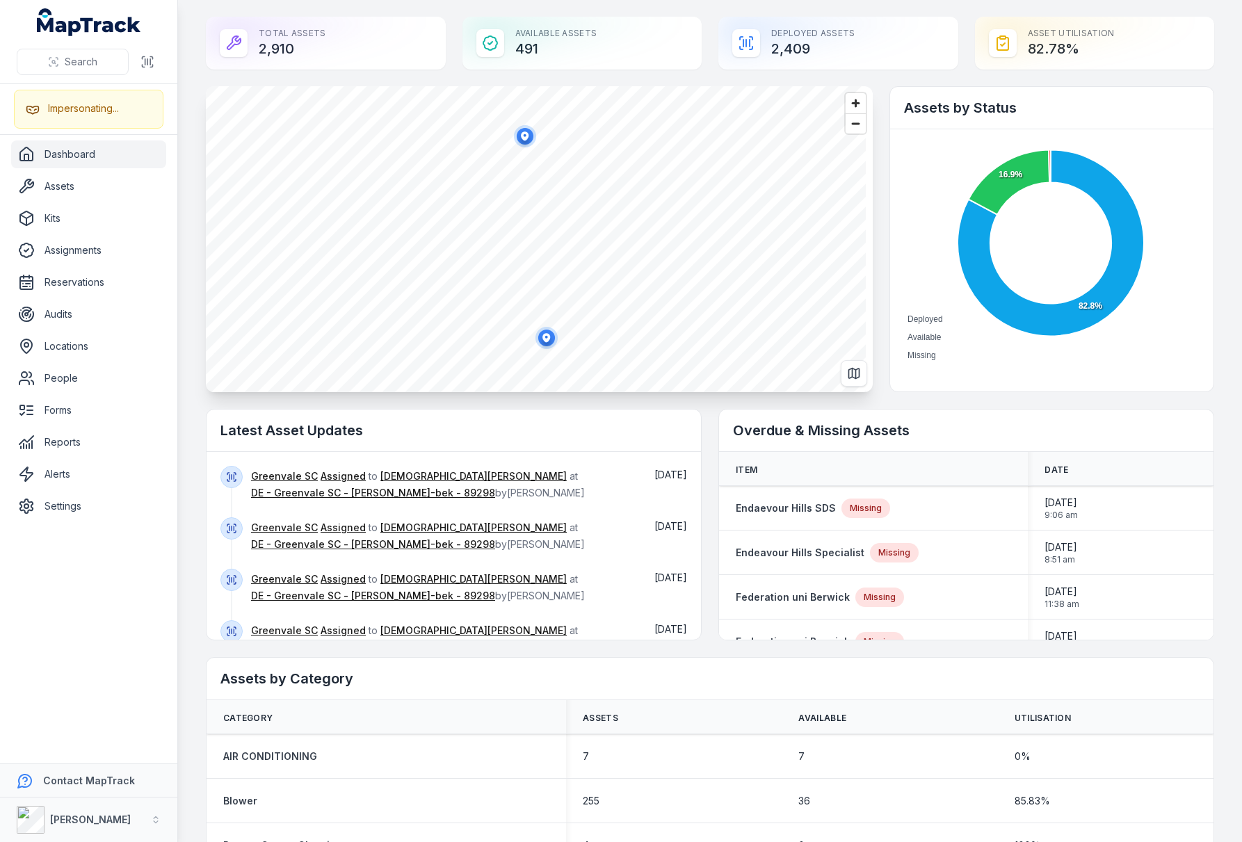
click at [524, 136] on ellipse "button" at bounding box center [525, 136] width 17 height 17
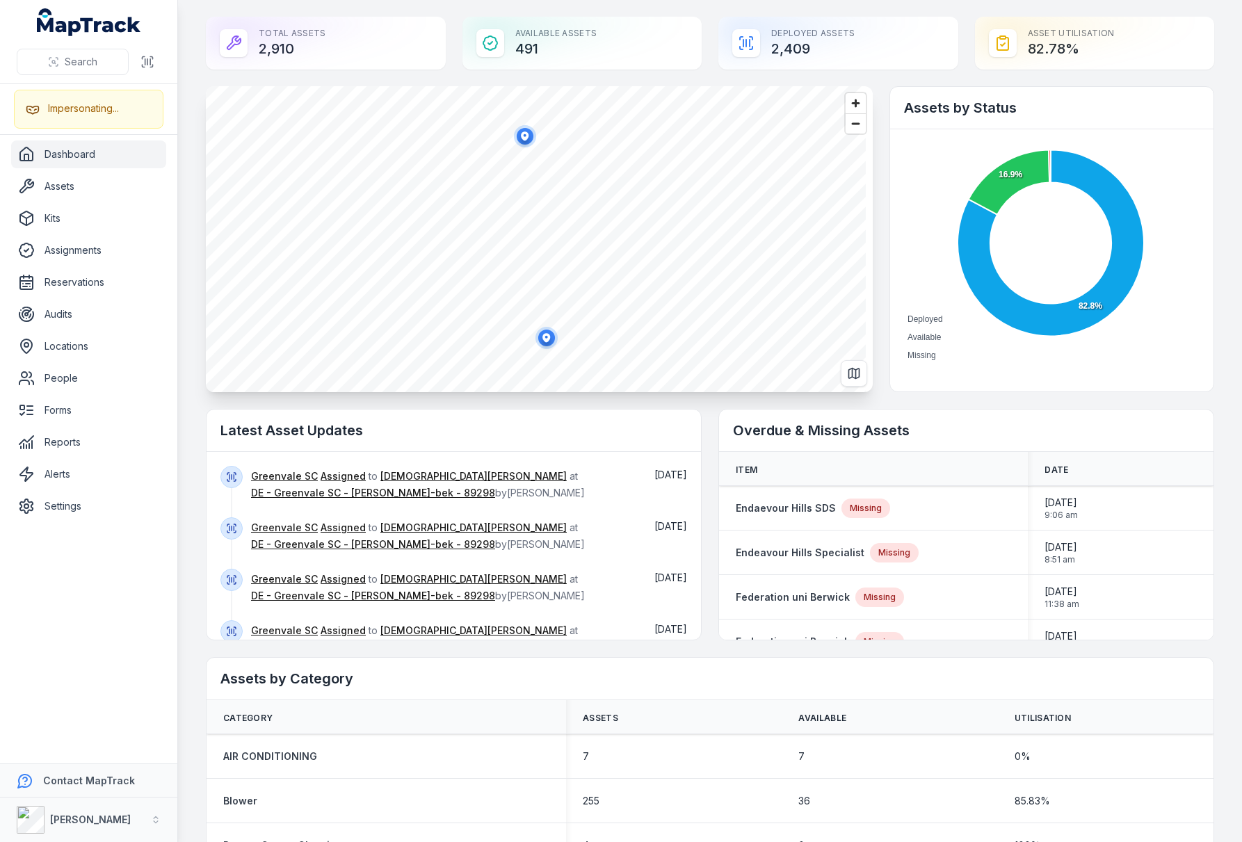
click at [518, 50] on div "Available Assets 491" at bounding box center [583, 43] width 240 height 53
click at [590, 48] on div "Available Assets 491" at bounding box center [583, 43] width 240 height 53
click at [705, 40] on div "Total Assets 2,910 Available Assets 491 Deployed Assets 2,409 Asset utilisation…" at bounding box center [710, 43] width 1009 height 53
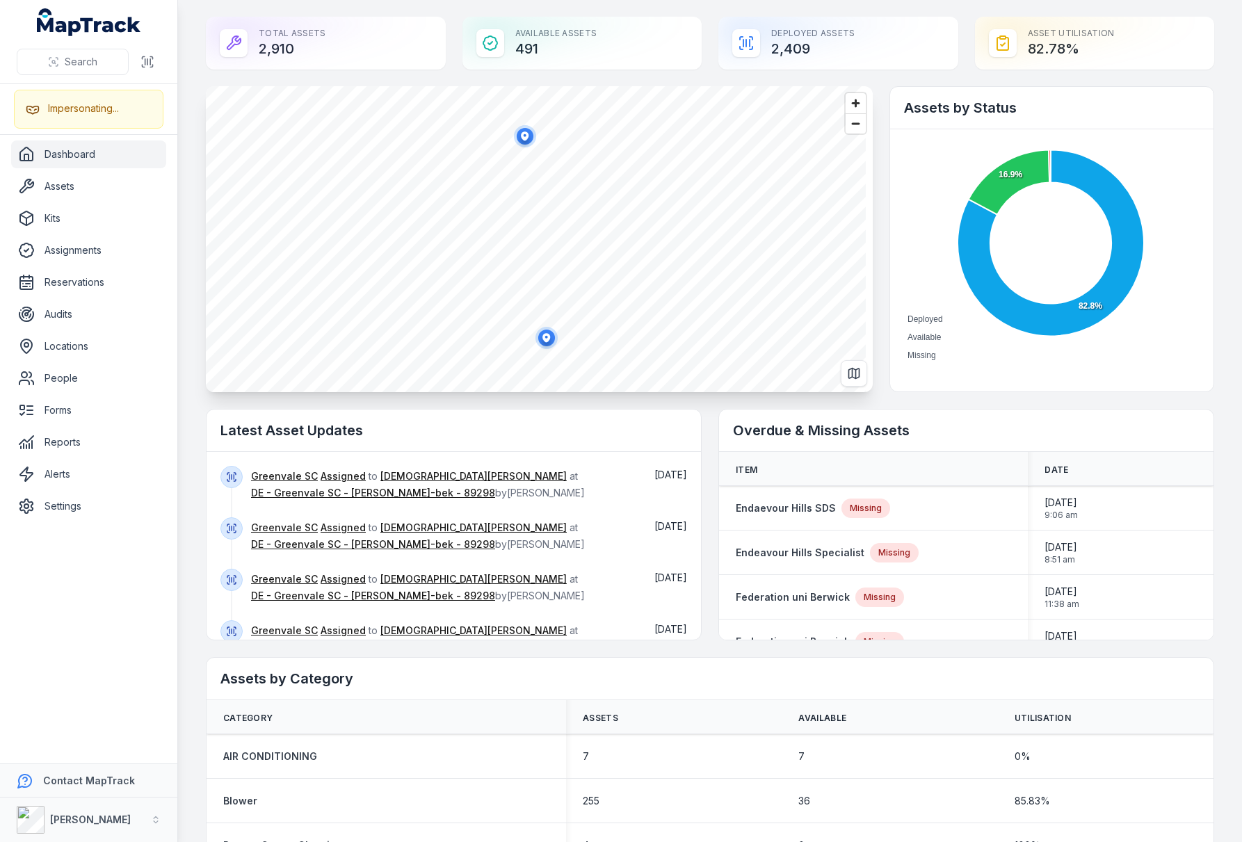
click at [705, 40] on div "Total Assets 2,910 Available Assets 491 Deployed Assets 2,409 Asset utilisation…" at bounding box center [710, 43] width 1009 height 53
click at [703, 39] on div "Total Assets 2,910 Available Assets 491 Deployed Assets 2,409 Asset utilisation…" at bounding box center [710, 43] width 1009 height 53
click at [703, 2] on main "Total Assets 2,910 Available Assets 491 Deployed Assets 2,409 Asset utilisation…" at bounding box center [710, 421] width 1064 height 842
click at [451, 43] on div "Total Assets 2,910 Available Assets 491 Deployed Assets 2,409 Asset utilisation…" at bounding box center [710, 43] width 1009 height 53
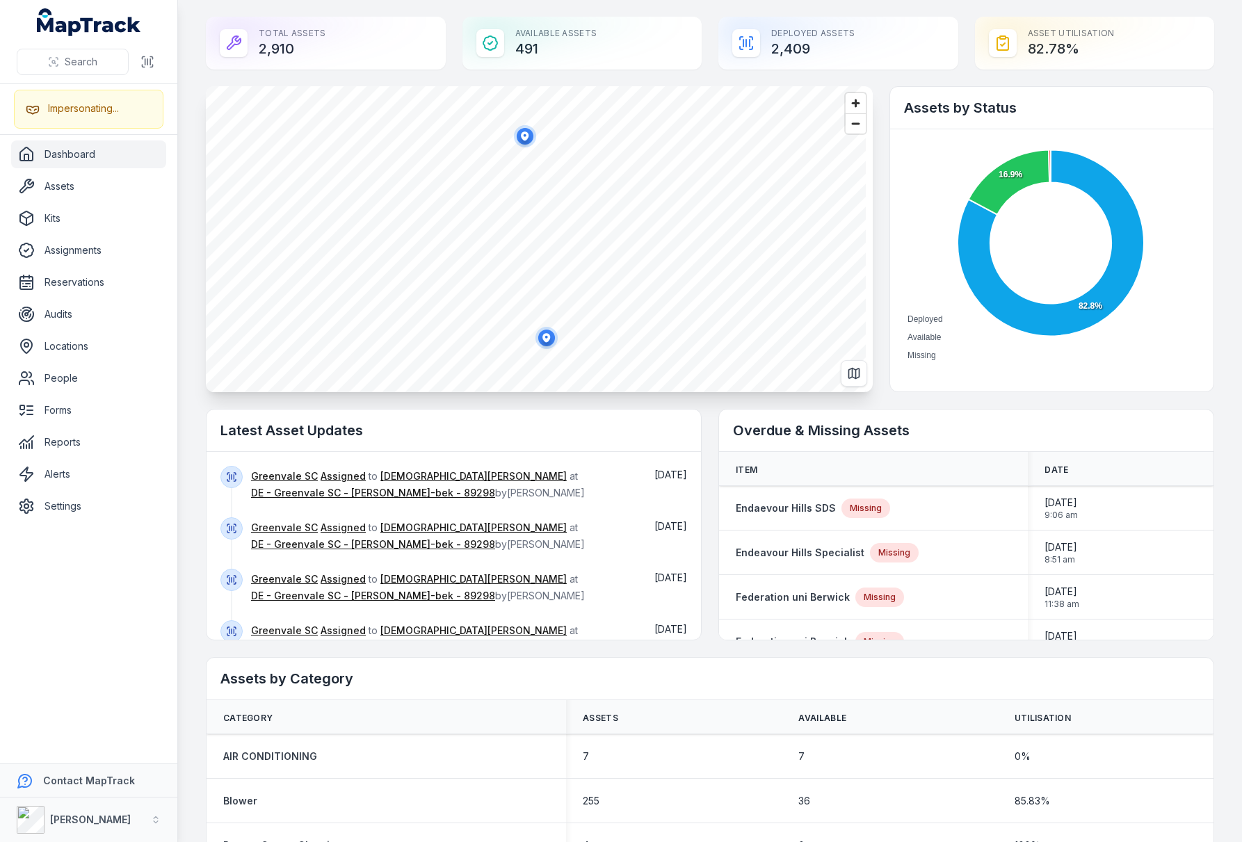
click at [549, 431] on h2 "Latest Asset Updates" at bounding box center [454, 430] width 467 height 19
click at [369, 35] on div "Total Assets 2,910" at bounding box center [326, 43] width 240 height 53
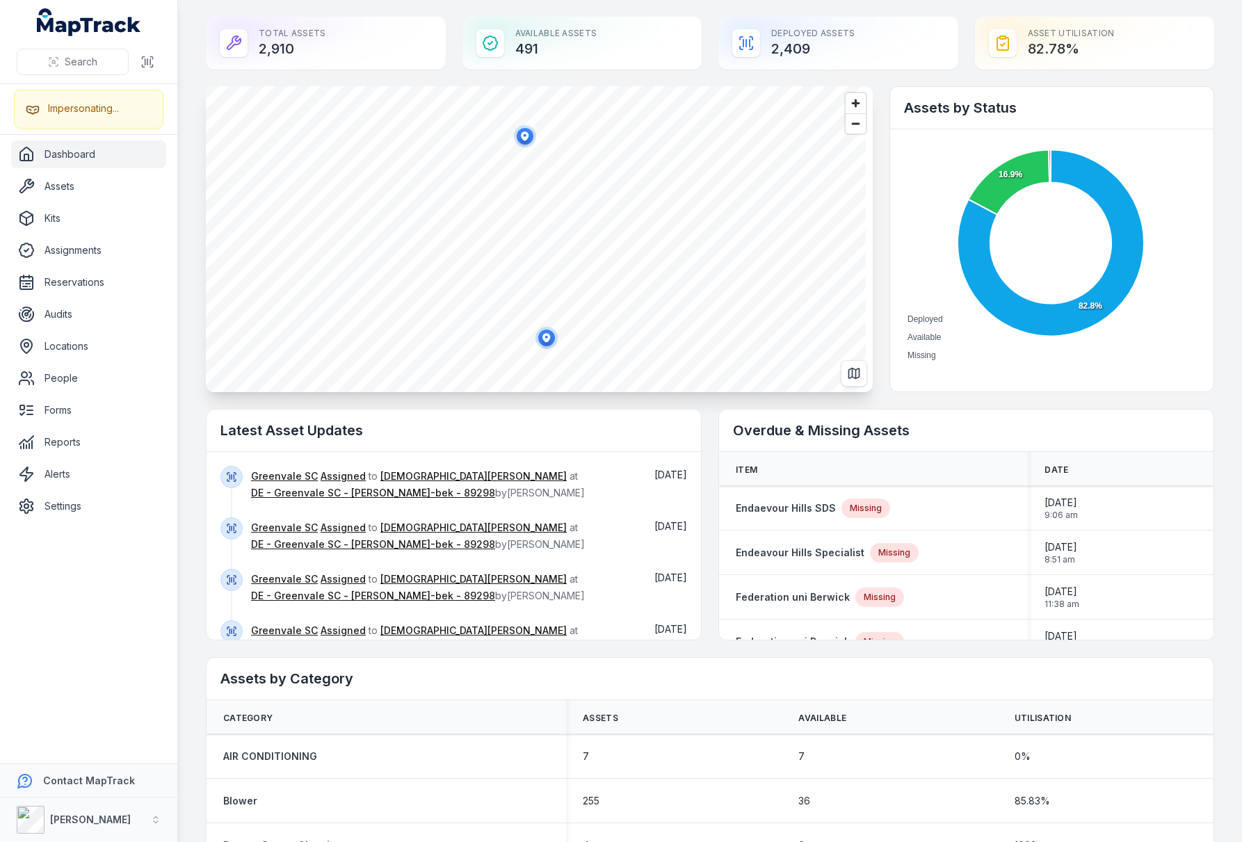
click at [456, 40] on div "Total Assets 2,910 Available Assets 491 Deployed Assets 2,409 Asset utilisation…" at bounding box center [710, 43] width 1009 height 53
click at [448, 42] on div "Total Assets 2,910 Available Assets 491 Deployed Assets 2,409 Asset utilisation…" at bounding box center [710, 43] width 1009 height 53
click at [454, 56] on div "Total Assets 2,910 Available Assets 491 Deployed Assets 2,409 Asset utilisation…" at bounding box center [710, 43] width 1009 height 53
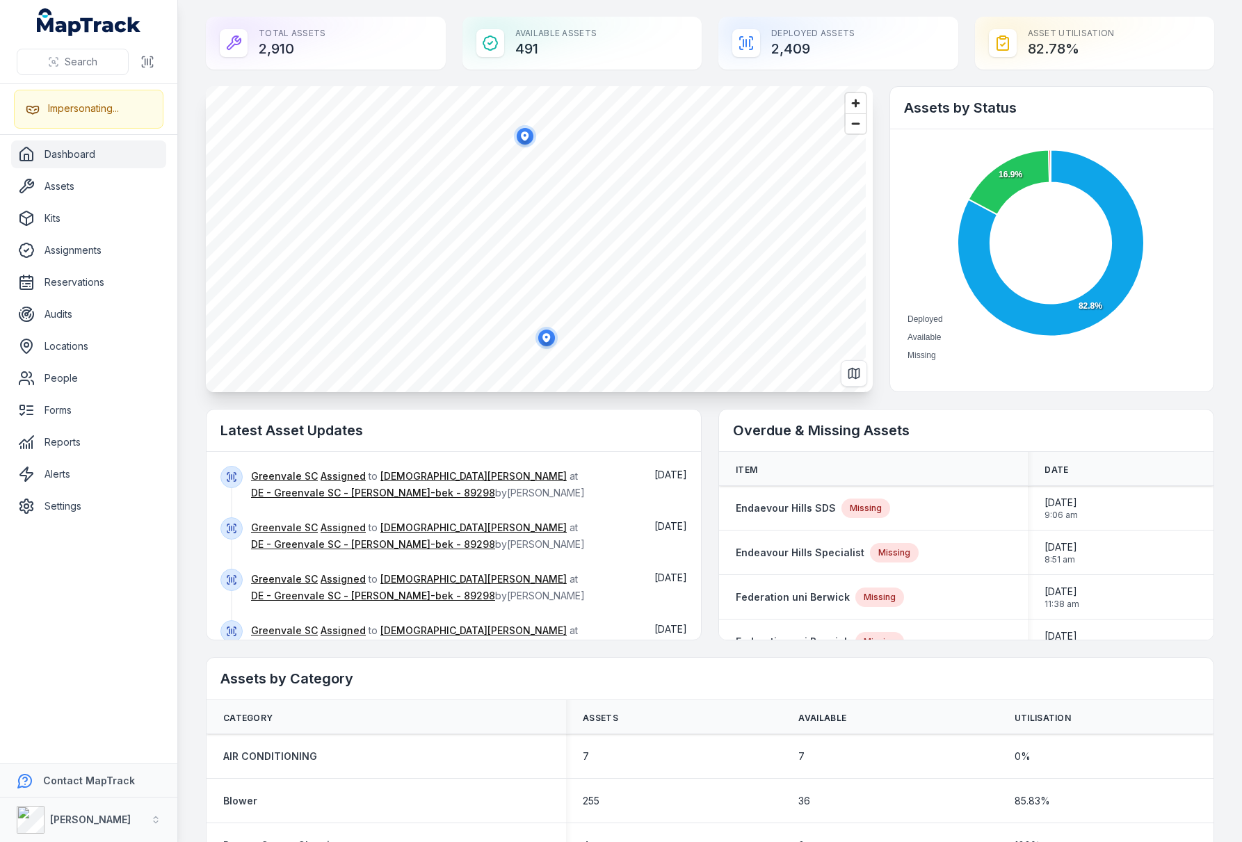
click at [463, 53] on div "Available Assets 491" at bounding box center [583, 43] width 240 height 53
drag, startPoint x: 193, startPoint y: 202, endPoint x: 194, endPoint y: 179, distance: 22.3
click at [193, 200] on main "Total Assets 2,910 Available Assets 491 Deployed Assets 2,409 Asset utilisation…" at bounding box center [710, 421] width 1064 height 842
click at [191, 42] on main "Total Assets 2,910 Available Assets 491 Deployed Assets 2,409 Asset utilisation…" at bounding box center [710, 421] width 1064 height 842
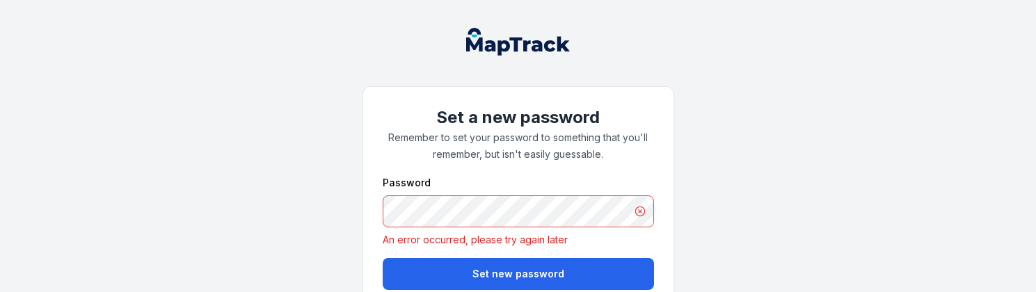
scroll to position [26, 0]
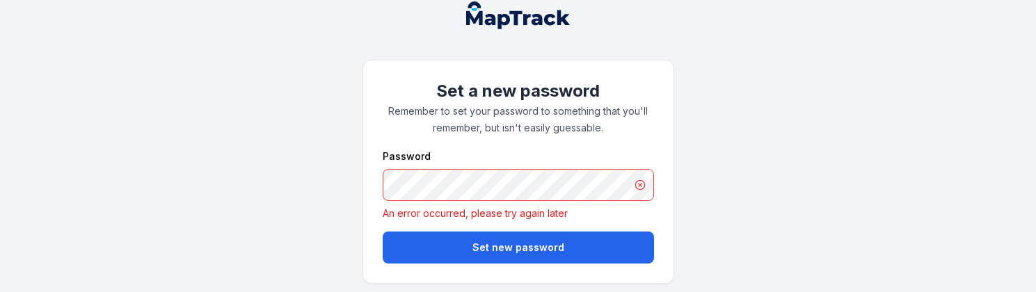
click at [255, 129] on div "Set a new password Remember to set your password to something that you'll remem…" at bounding box center [518, 137] width 1036 height 327
click at [266, 201] on div "Set a new password Remember to set your password to something that you'll remem…" at bounding box center [518, 137] width 1036 height 327
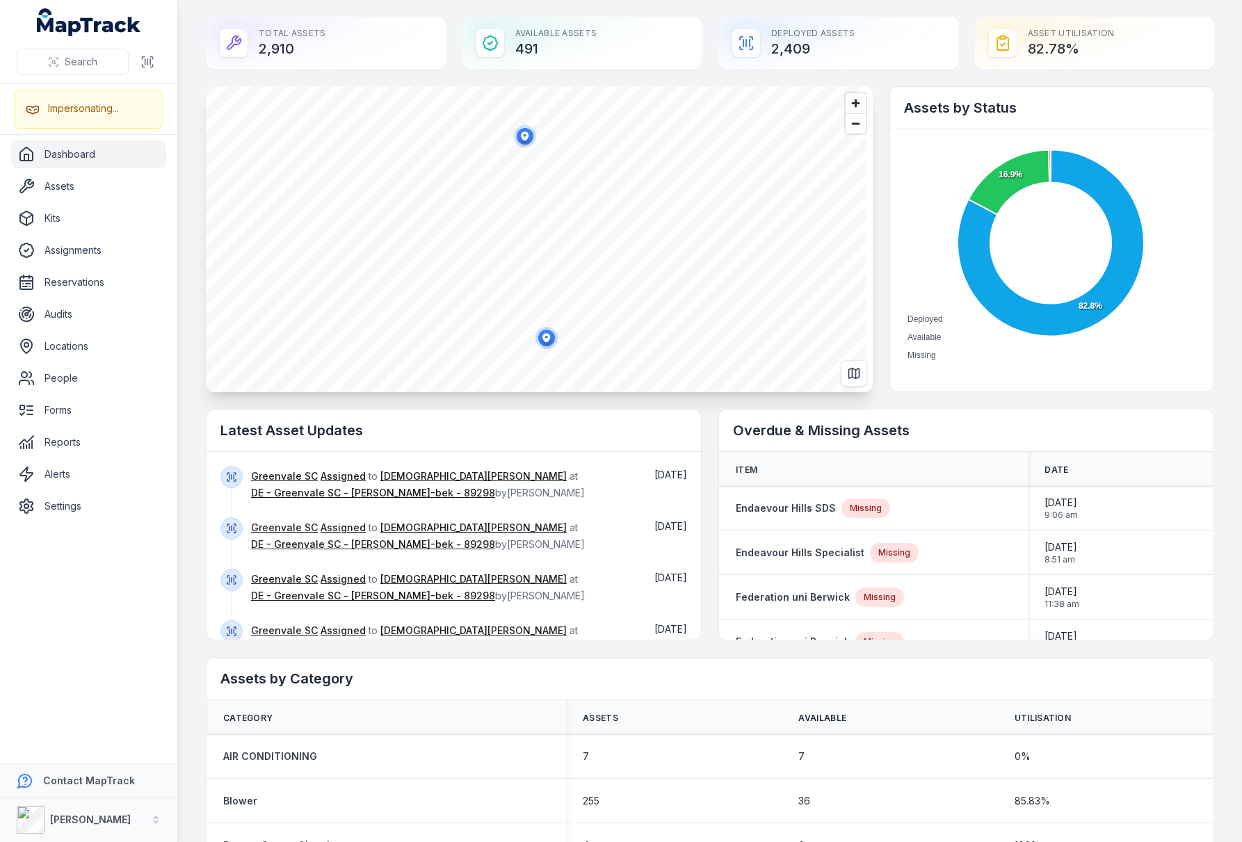
click at [439, 22] on div "Total Assets 2,910" at bounding box center [326, 43] width 240 height 53
